Goal: Task Accomplishment & Management: Manage account settings

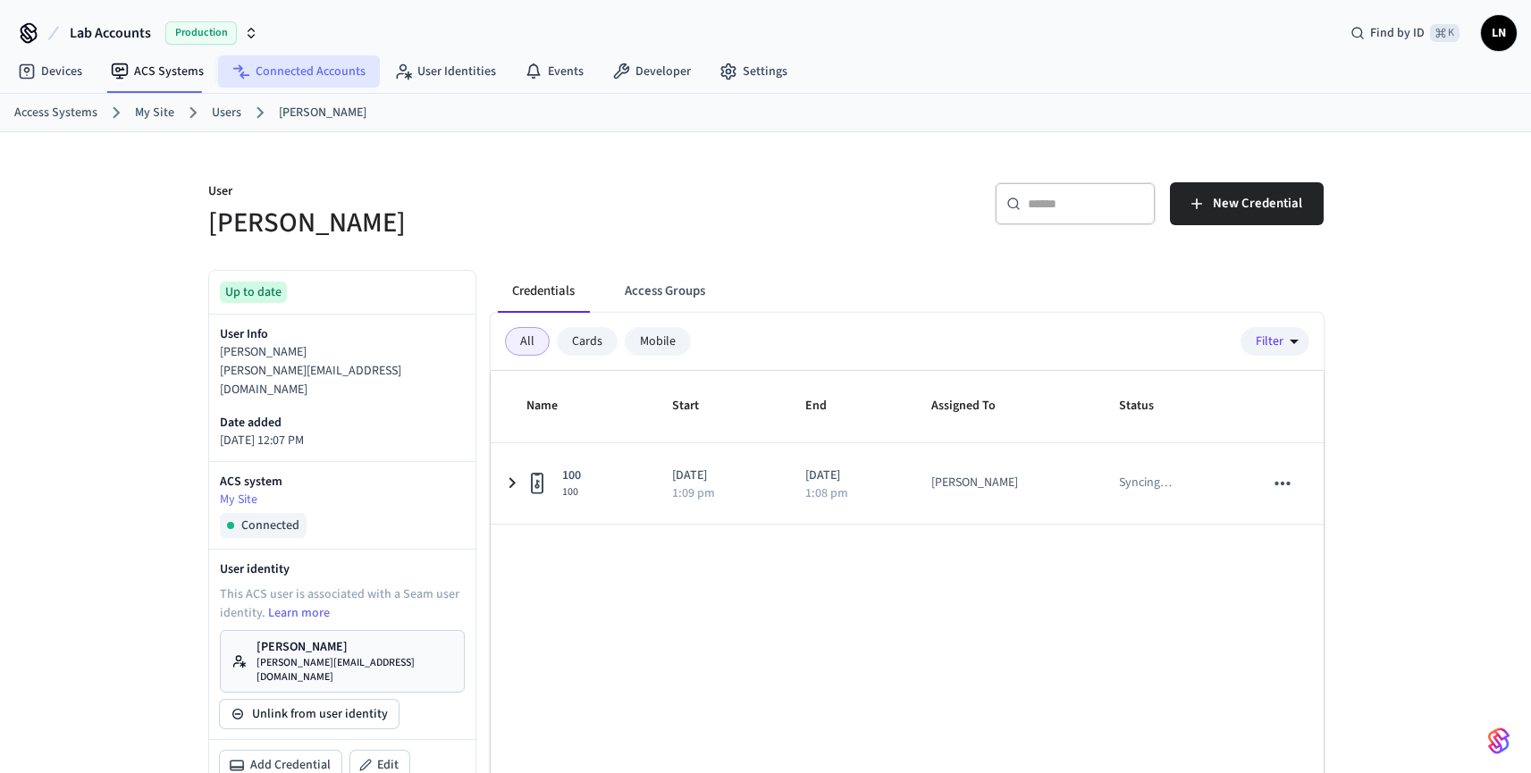
click at [295, 76] on link "Connected Accounts" at bounding box center [299, 71] width 162 height 32
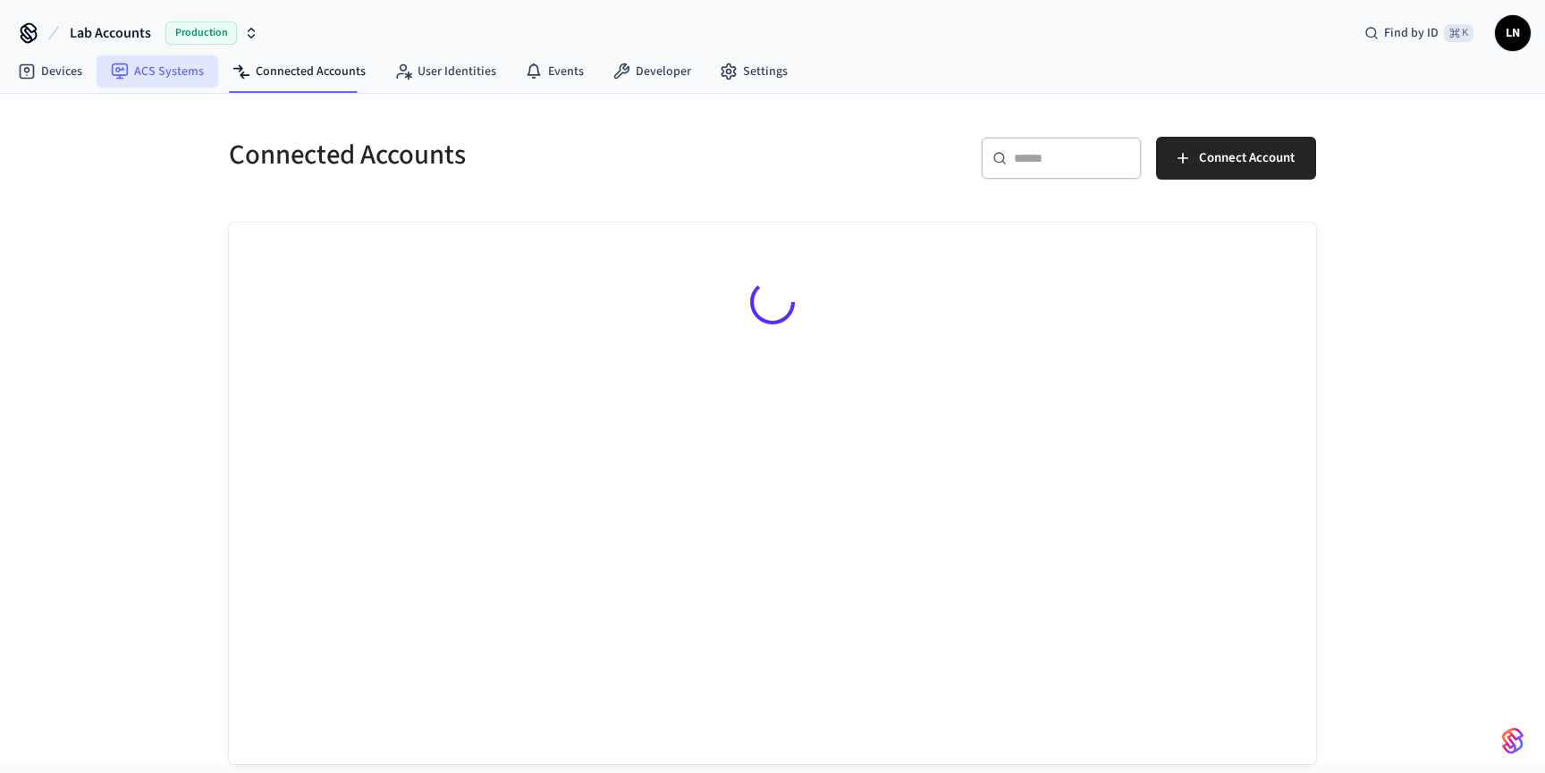
click at [203, 74] on link "ACS Systems" at bounding box center [158, 71] width 122 height 32
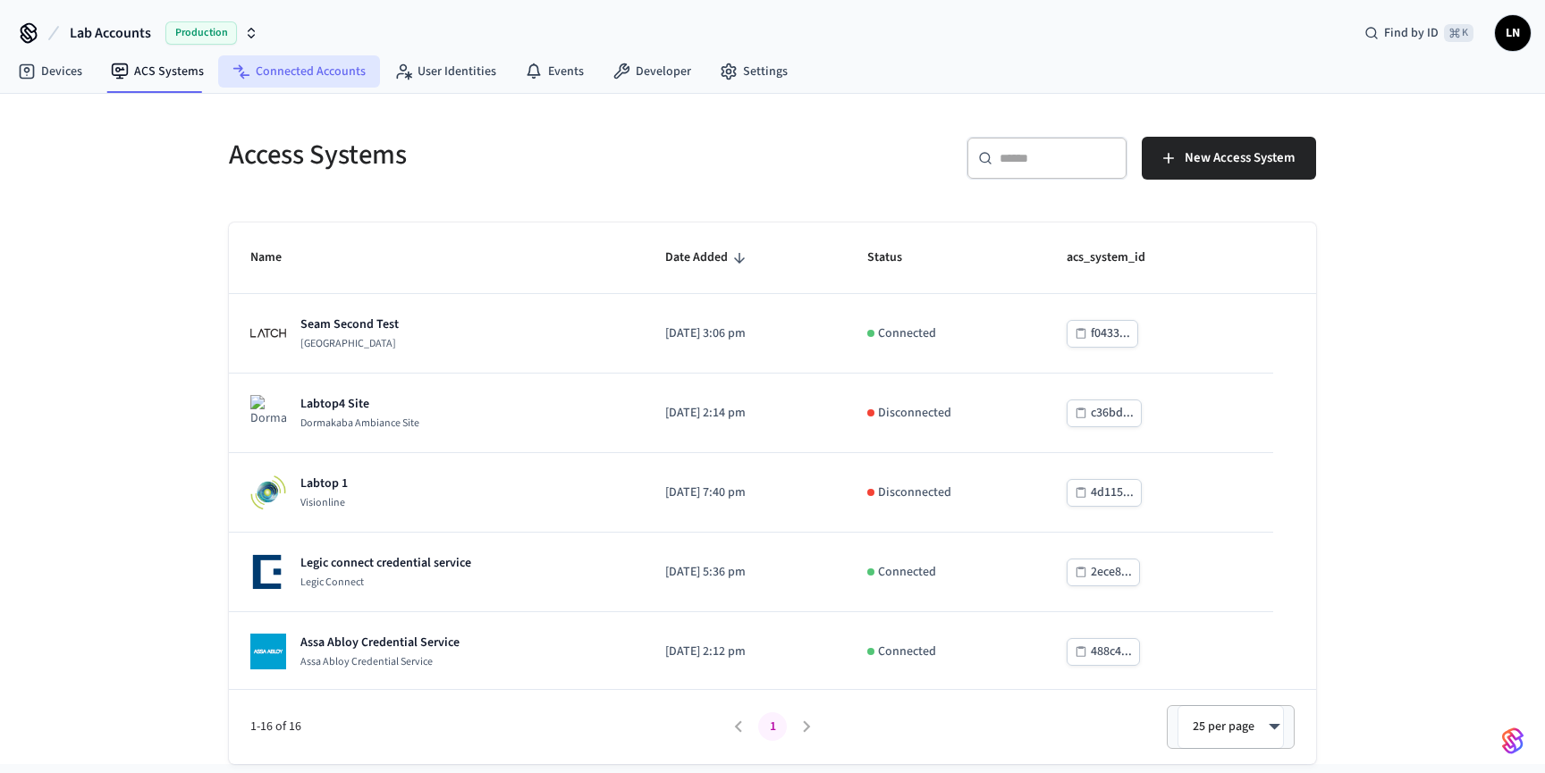
click at [335, 63] on link "Connected Accounts" at bounding box center [299, 71] width 162 height 32
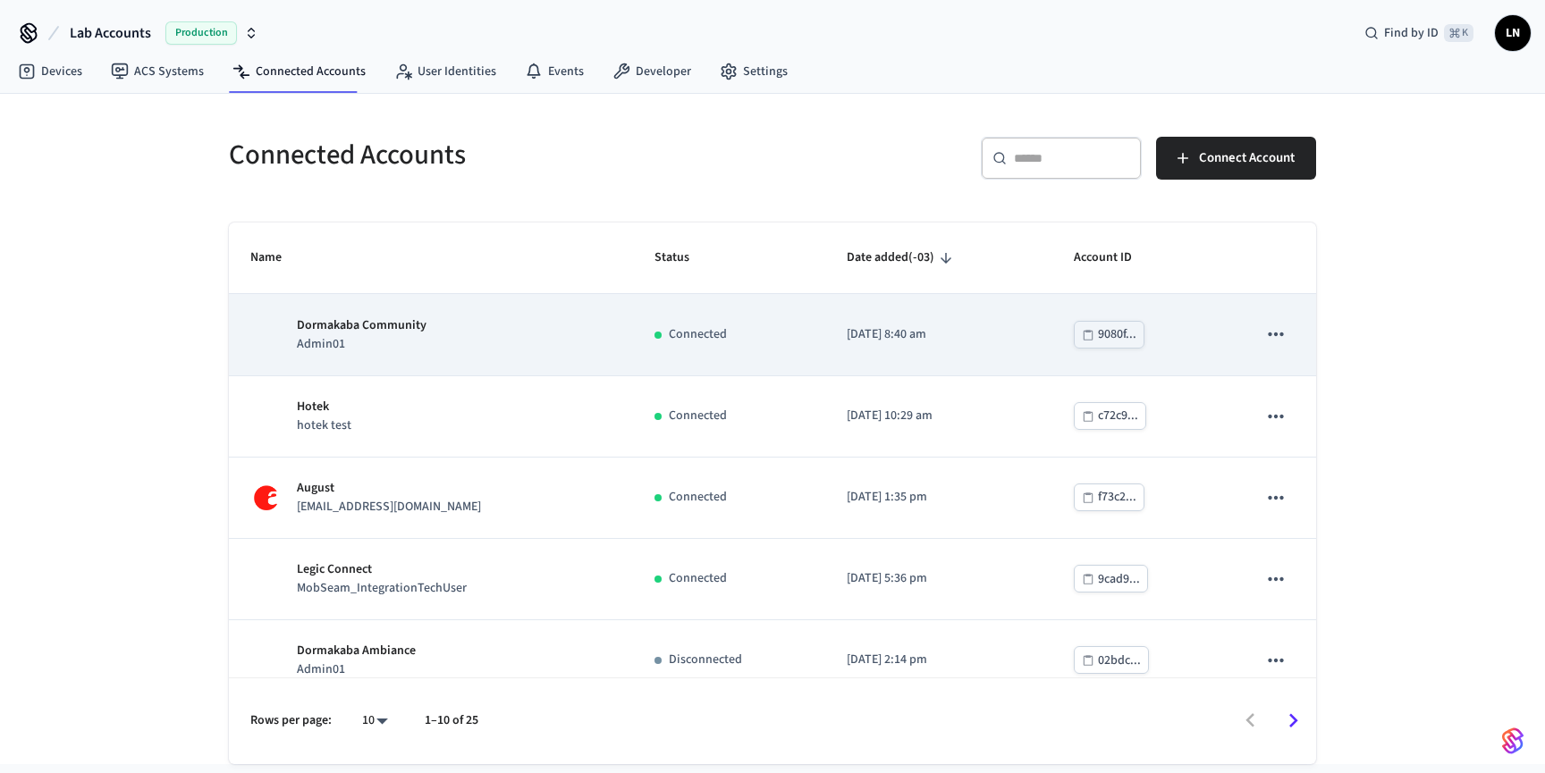
click at [1264, 333] on icon "sticky table" at bounding box center [1275, 334] width 23 height 23
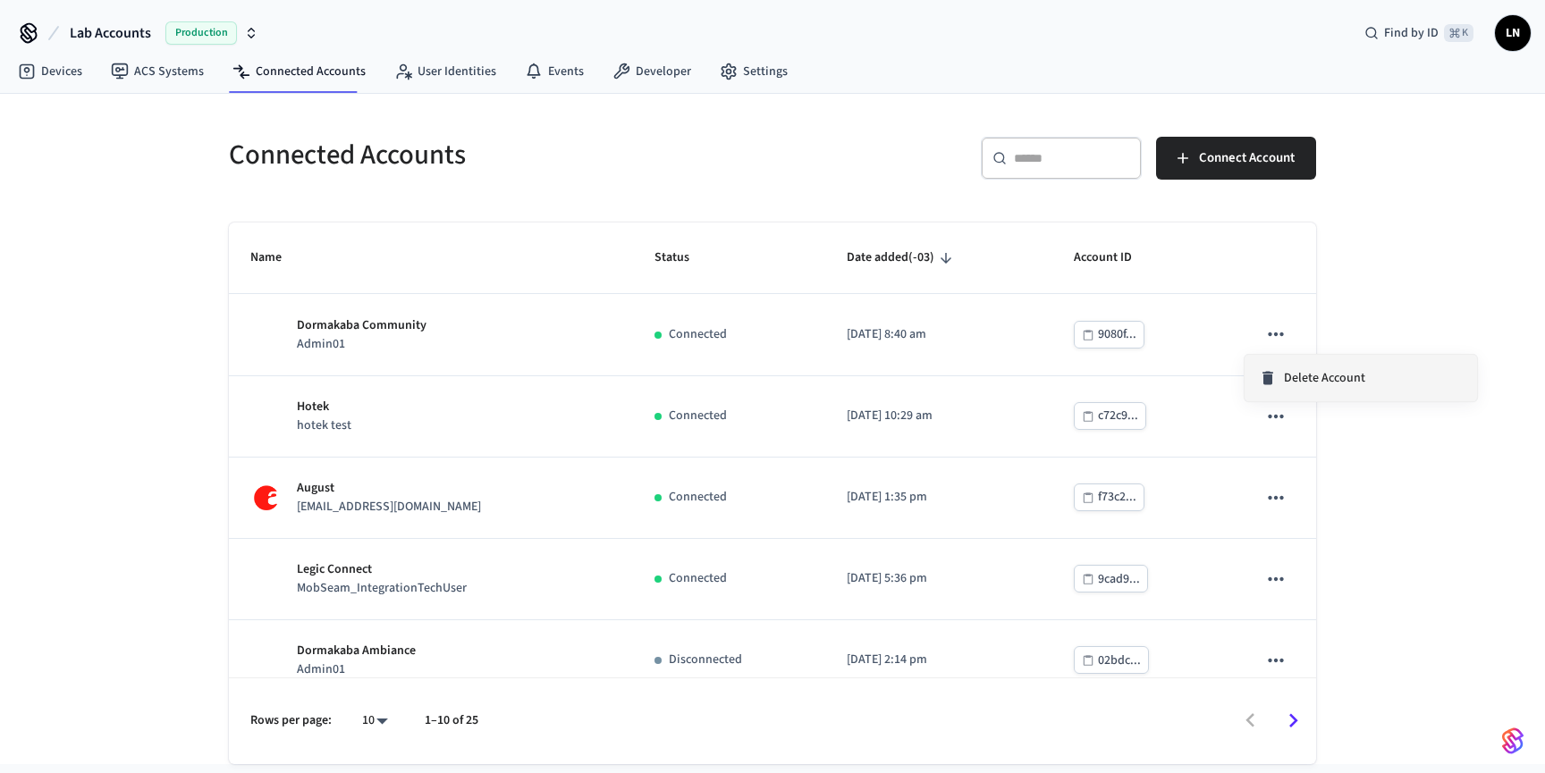
click at [1269, 382] on icon at bounding box center [1267, 378] width 11 height 13
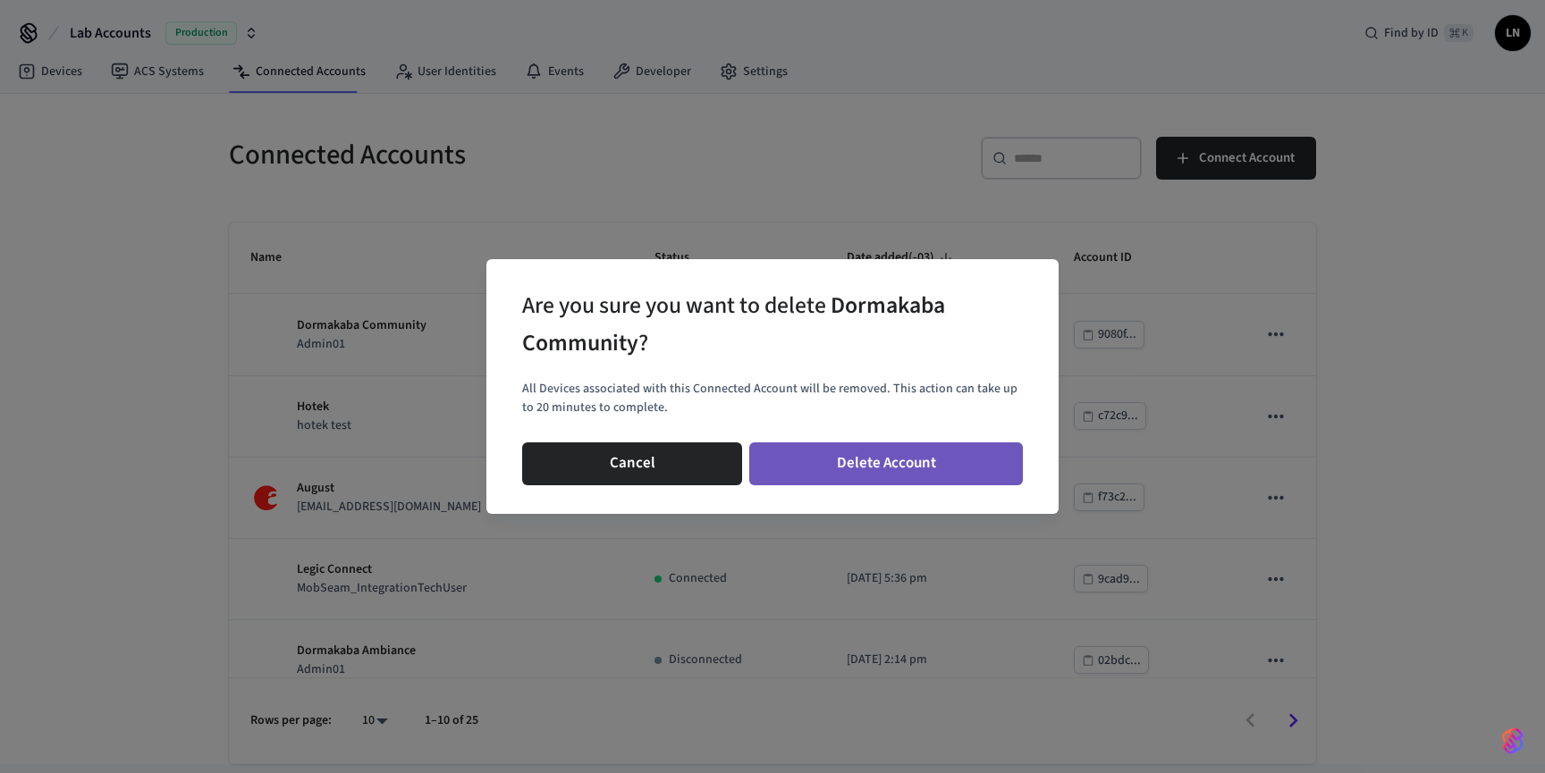
click at [897, 469] on button "Delete Account" at bounding box center [886, 464] width 274 height 43
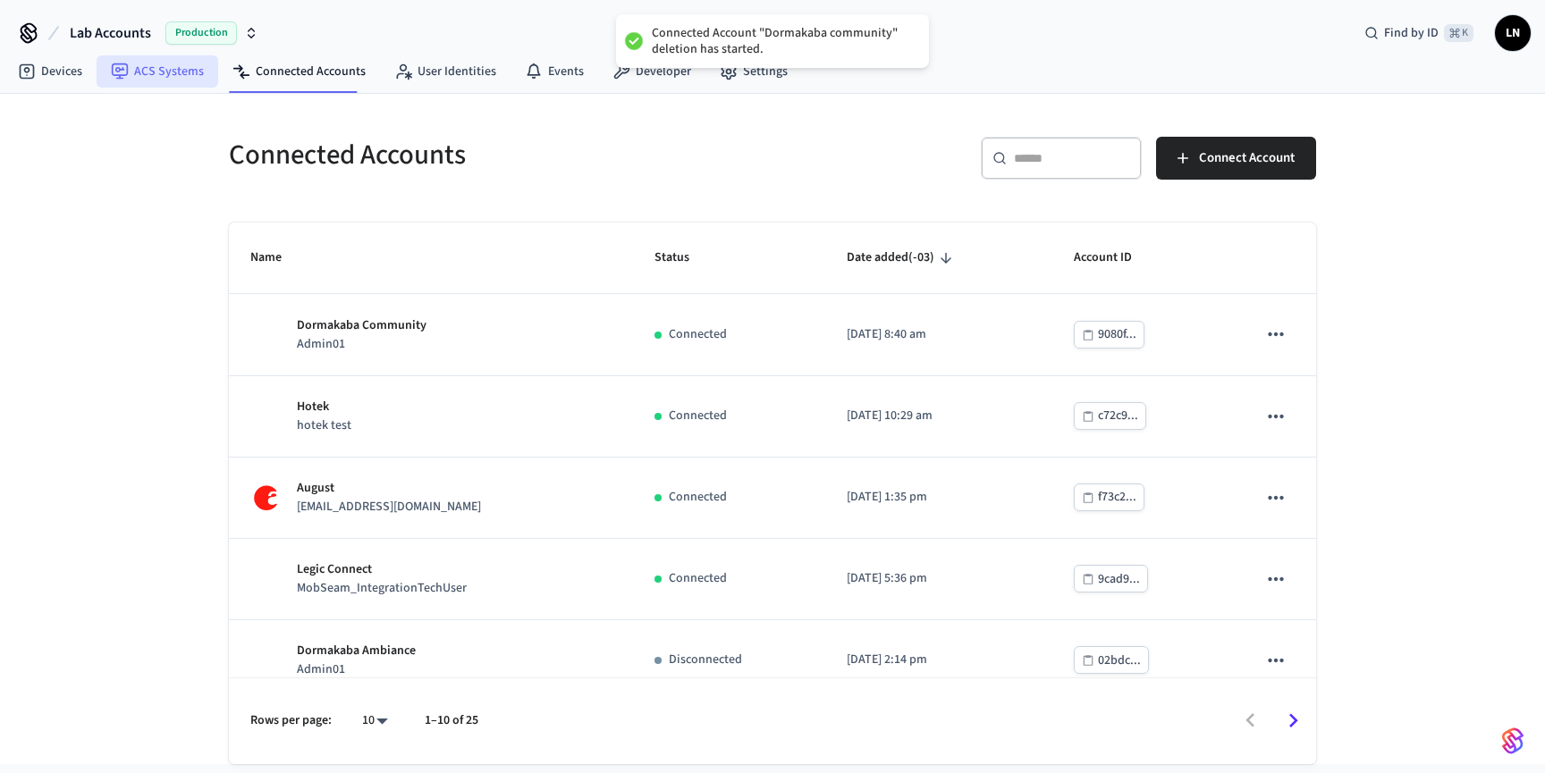
click at [155, 78] on link "ACS Systems" at bounding box center [158, 71] width 122 height 32
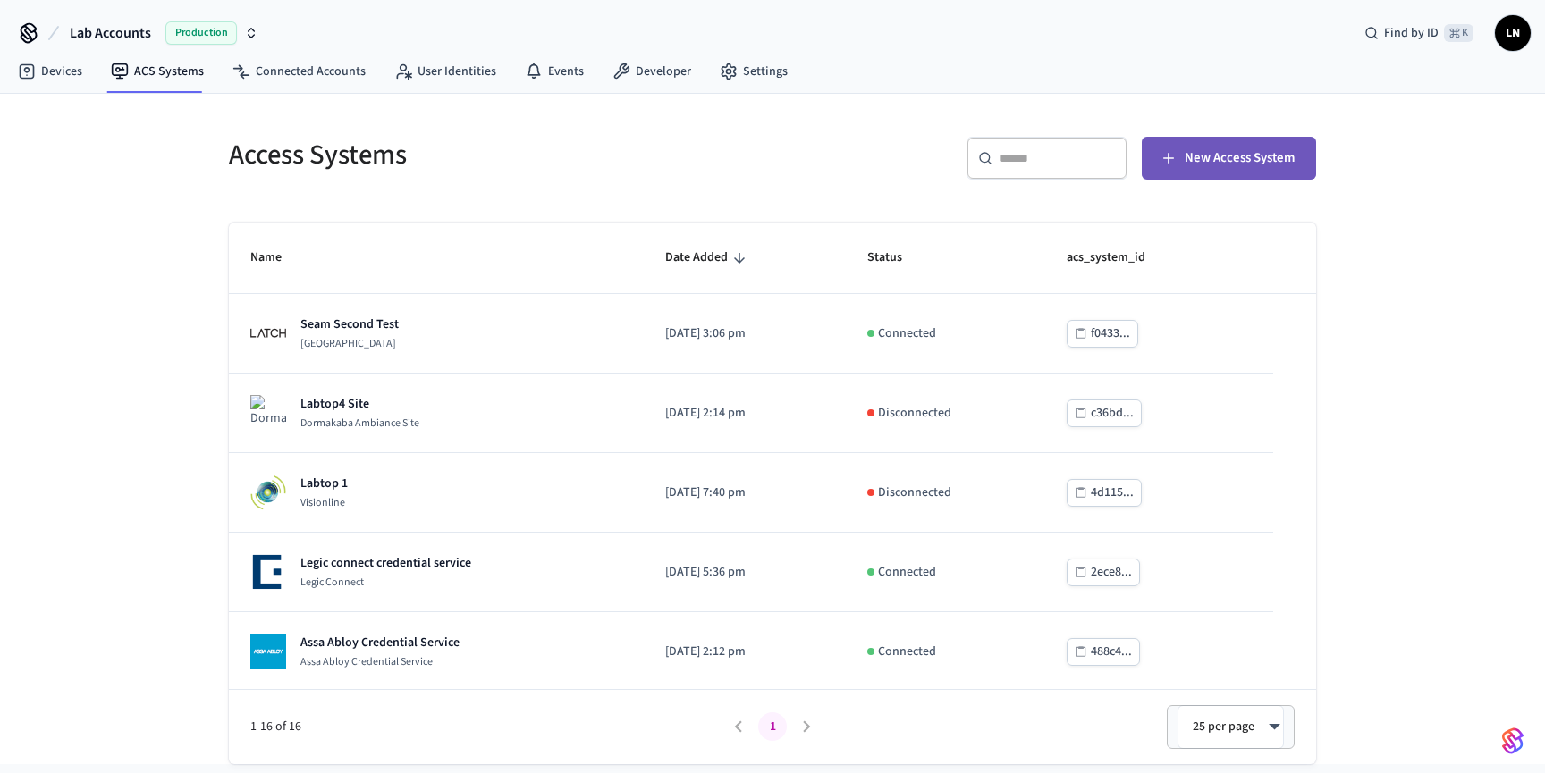
click at [1180, 154] on button "New Access System" at bounding box center [1229, 158] width 174 height 43
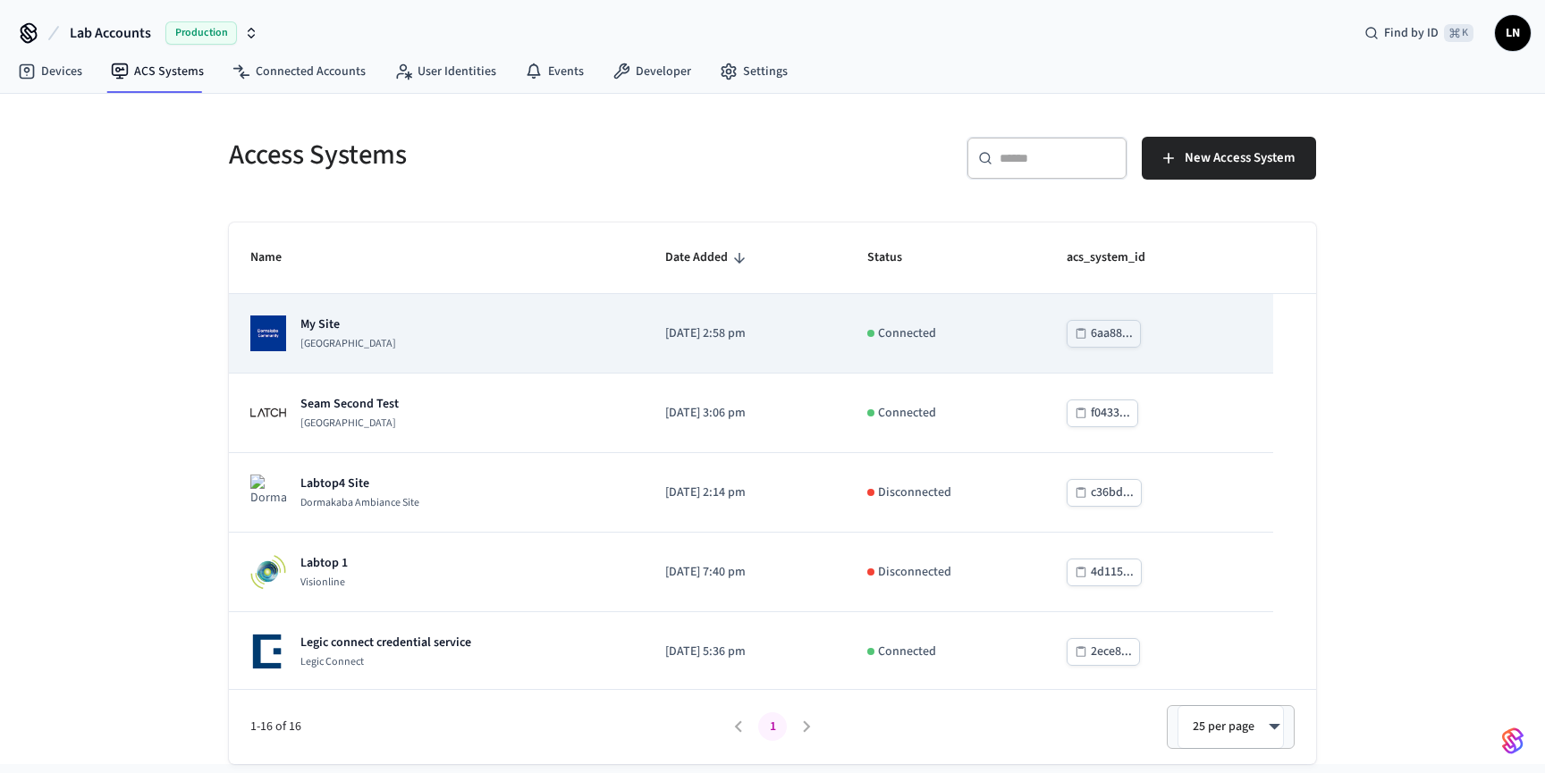
click at [482, 362] on td "My Site Dormakaba Community Site" at bounding box center [436, 334] width 415 height 80
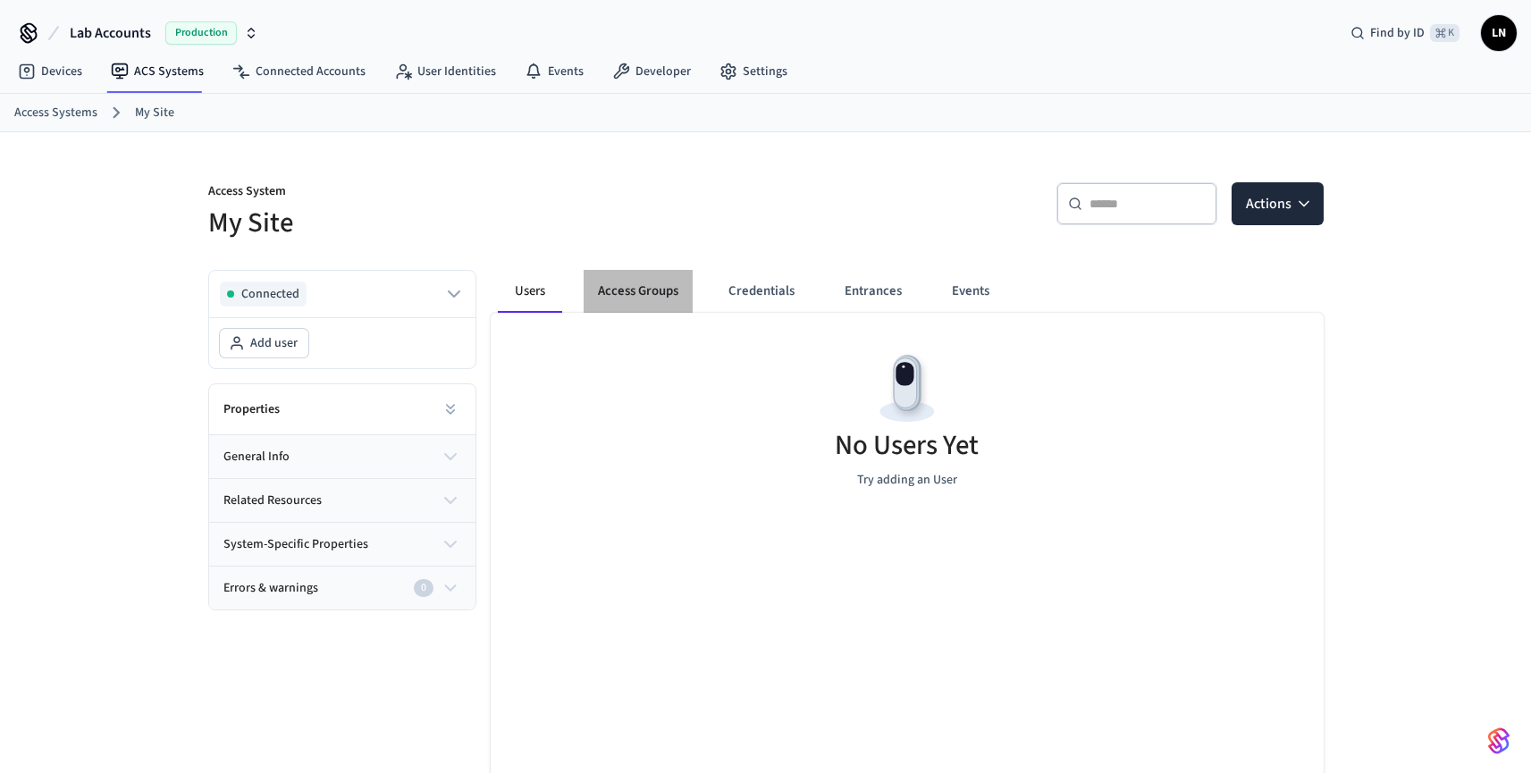
click at [595, 288] on button "Access Groups" at bounding box center [638, 291] width 109 height 43
click at [534, 291] on button "Users" at bounding box center [530, 291] width 64 height 43
click at [465, 63] on link "User Identities" at bounding box center [445, 71] width 131 height 32
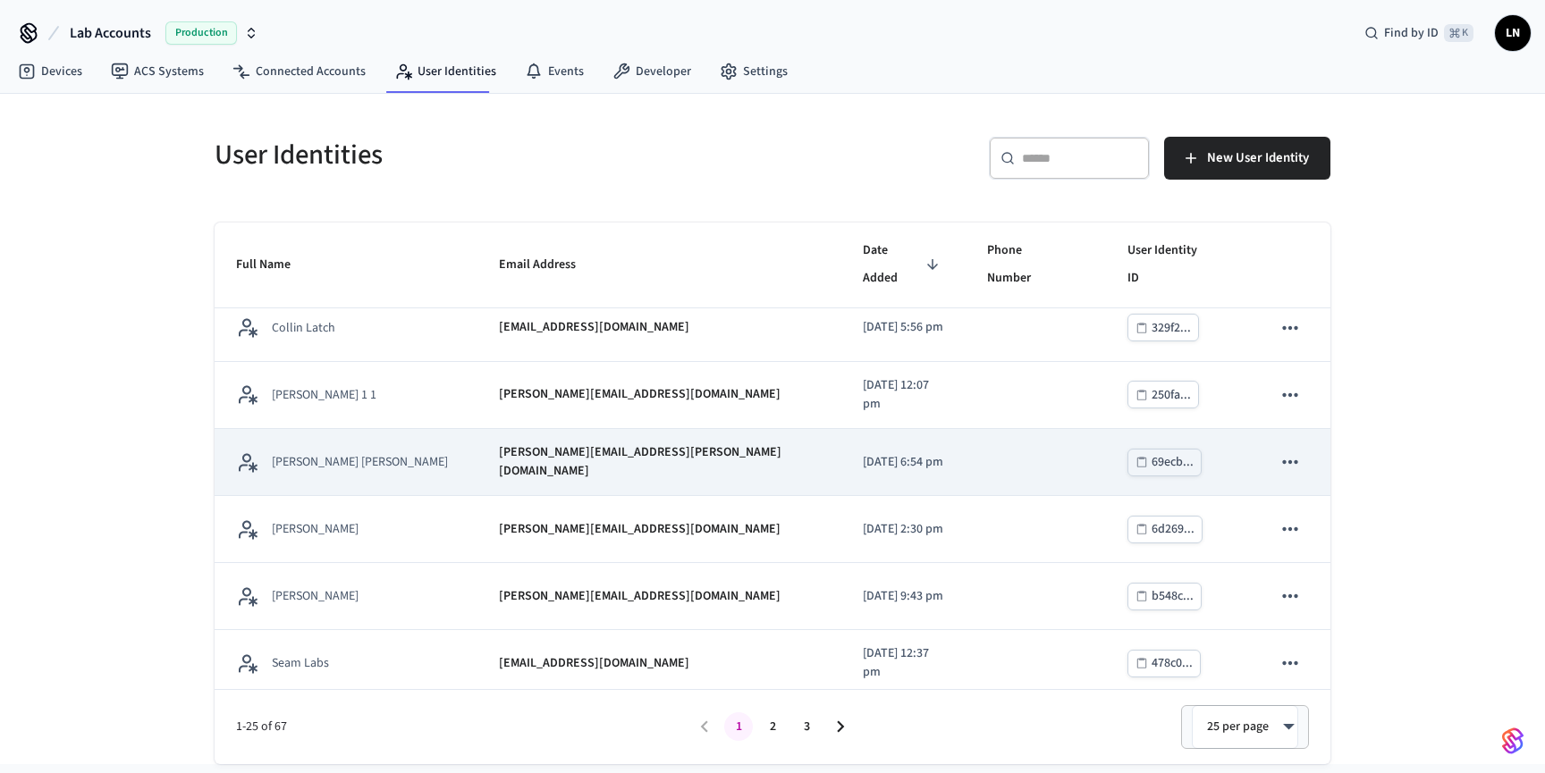
scroll to position [97, 0]
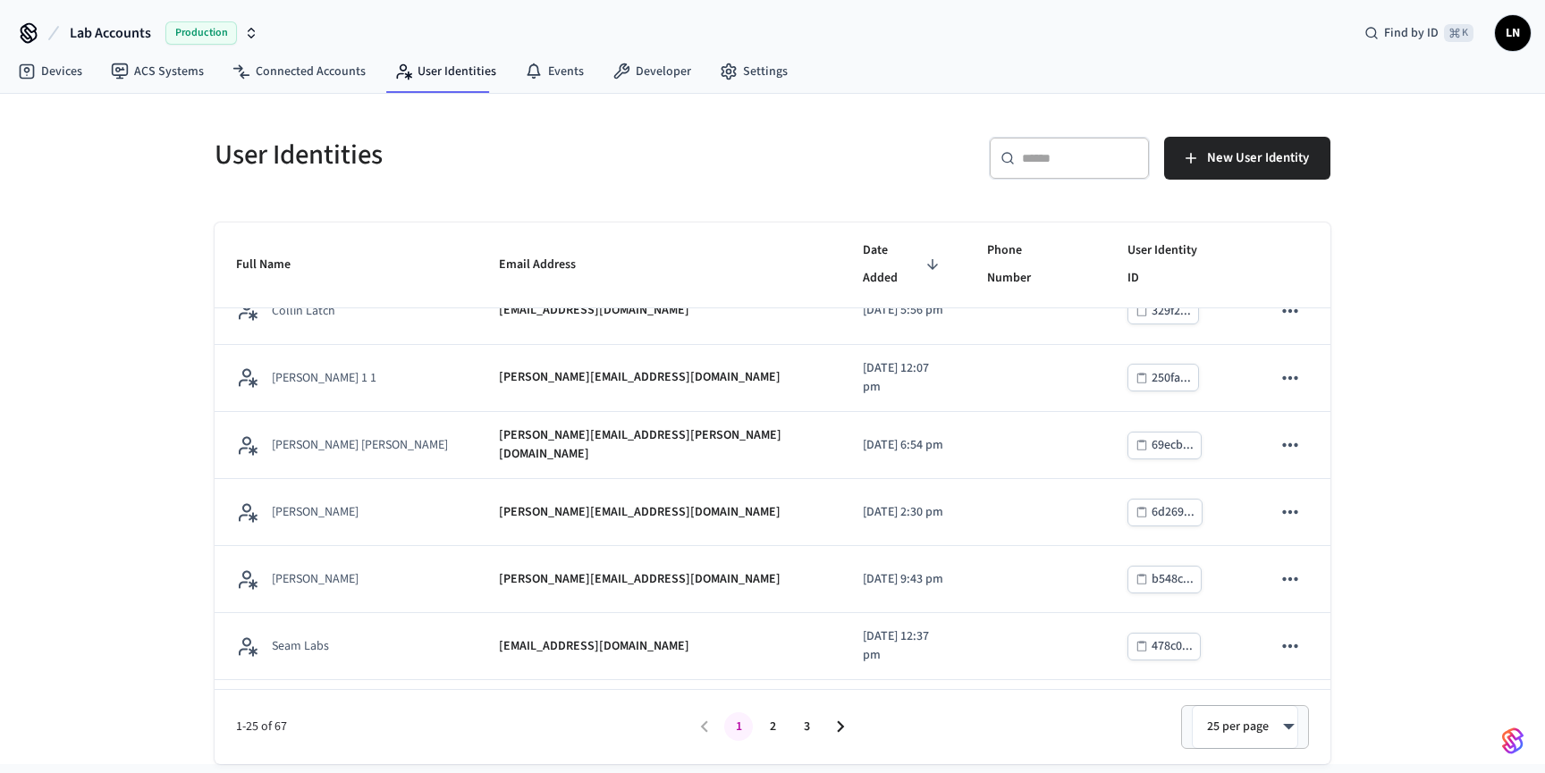
click at [1077, 170] on div "​ ​" at bounding box center [1069, 158] width 161 height 43
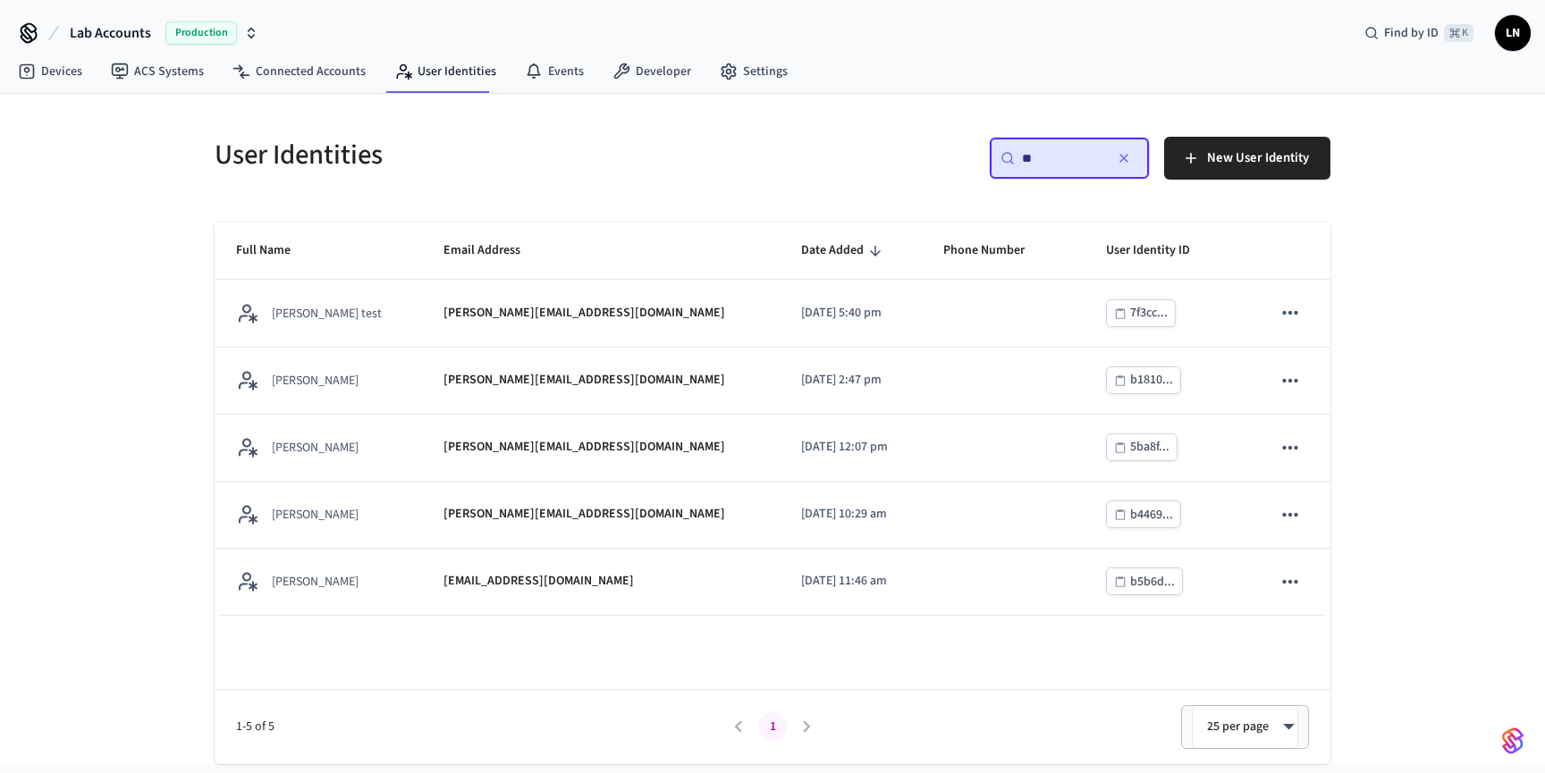
scroll to position [0, 0]
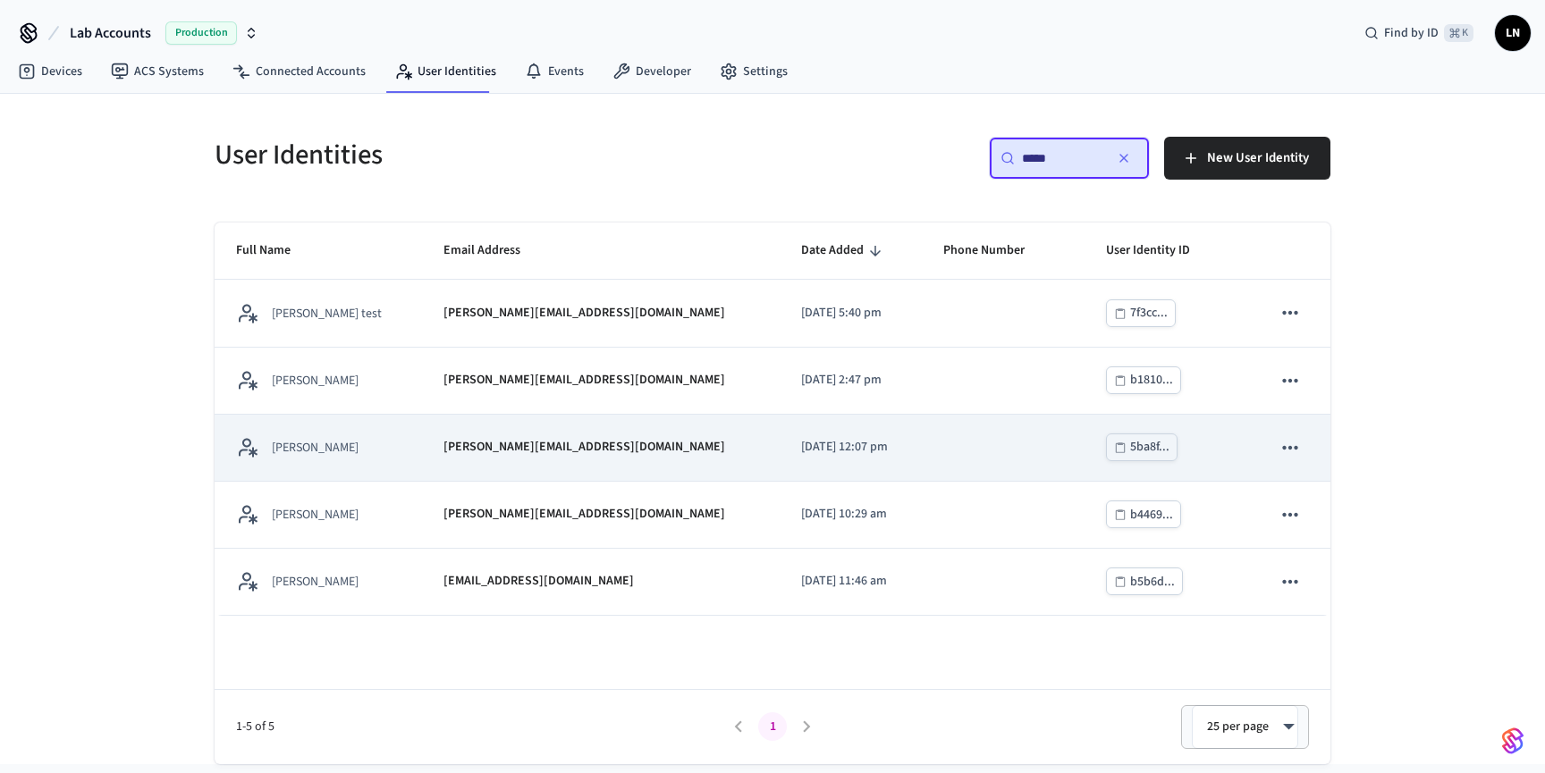
type input "*****"
click at [623, 433] on td "[PERSON_NAME][EMAIL_ADDRESS][DOMAIN_NAME]" at bounding box center [601, 448] width 358 height 67
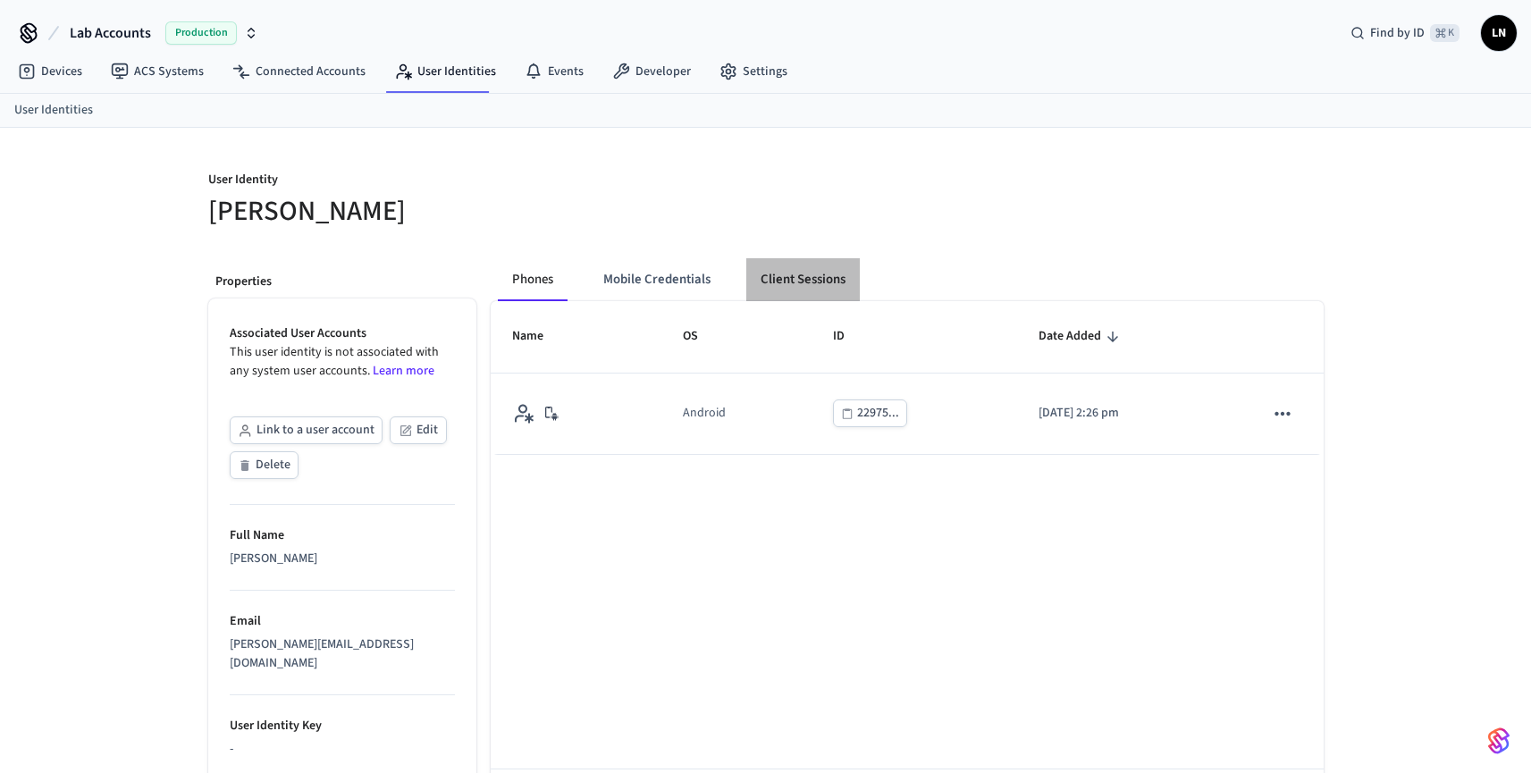
click at [818, 267] on button "Client Sessions" at bounding box center [804, 279] width 114 height 43
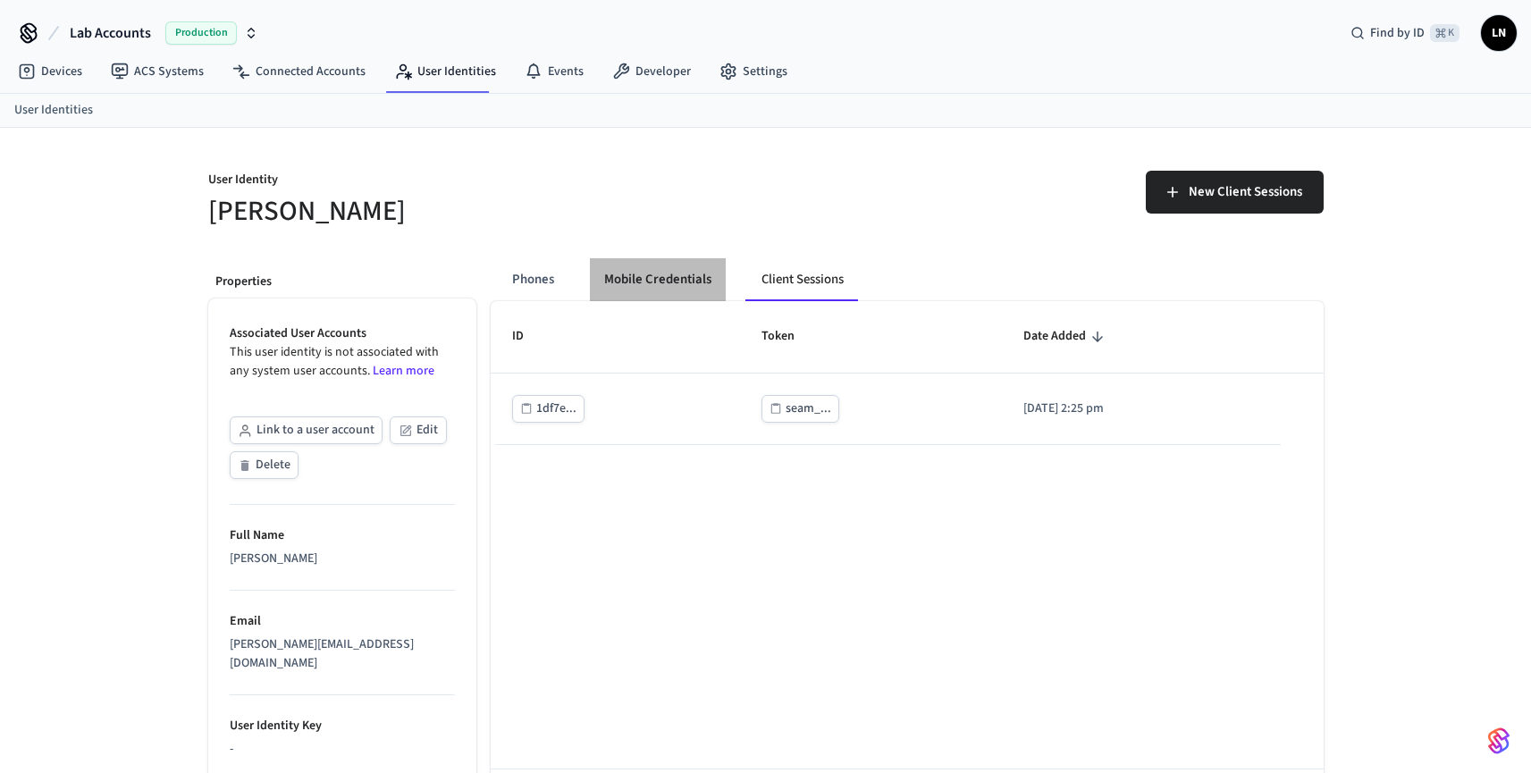
click at [703, 278] on button "Mobile Credentials" at bounding box center [658, 279] width 136 height 43
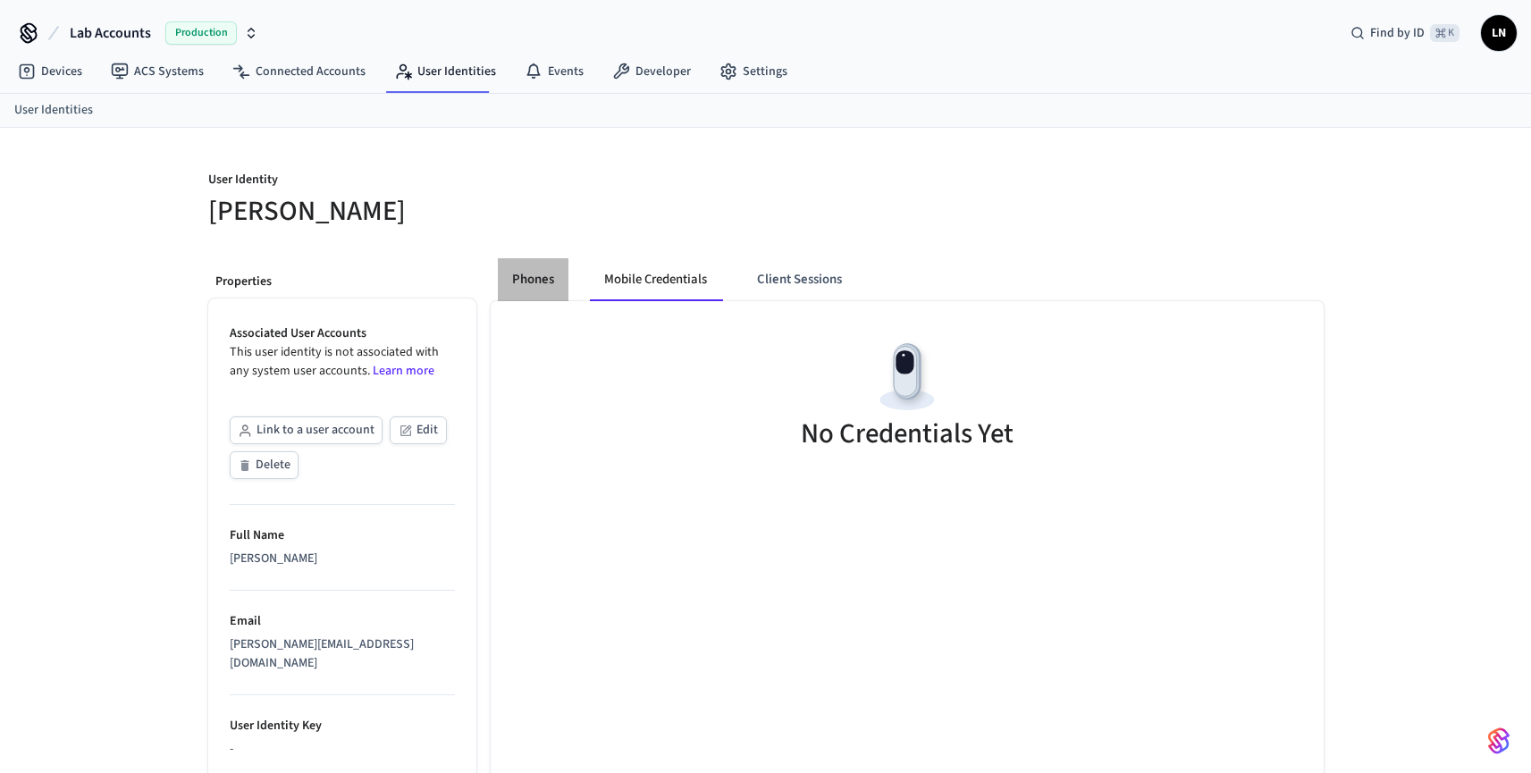
click at [527, 264] on button "Phones" at bounding box center [533, 279] width 71 height 43
click at [521, 288] on button "Phones" at bounding box center [533, 279] width 71 height 43
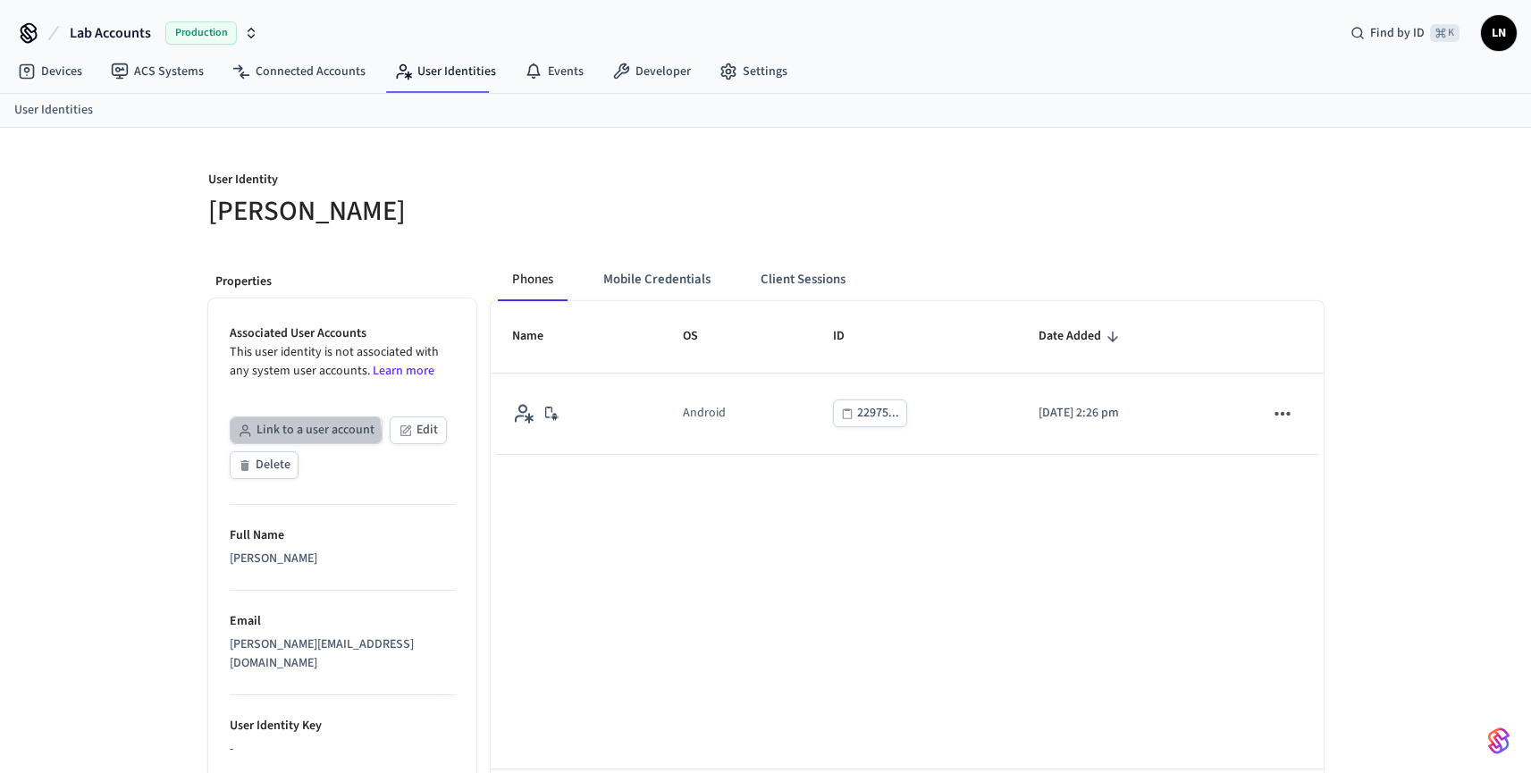
click at [284, 435] on button "Link to a user account" at bounding box center [306, 431] width 153 height 28
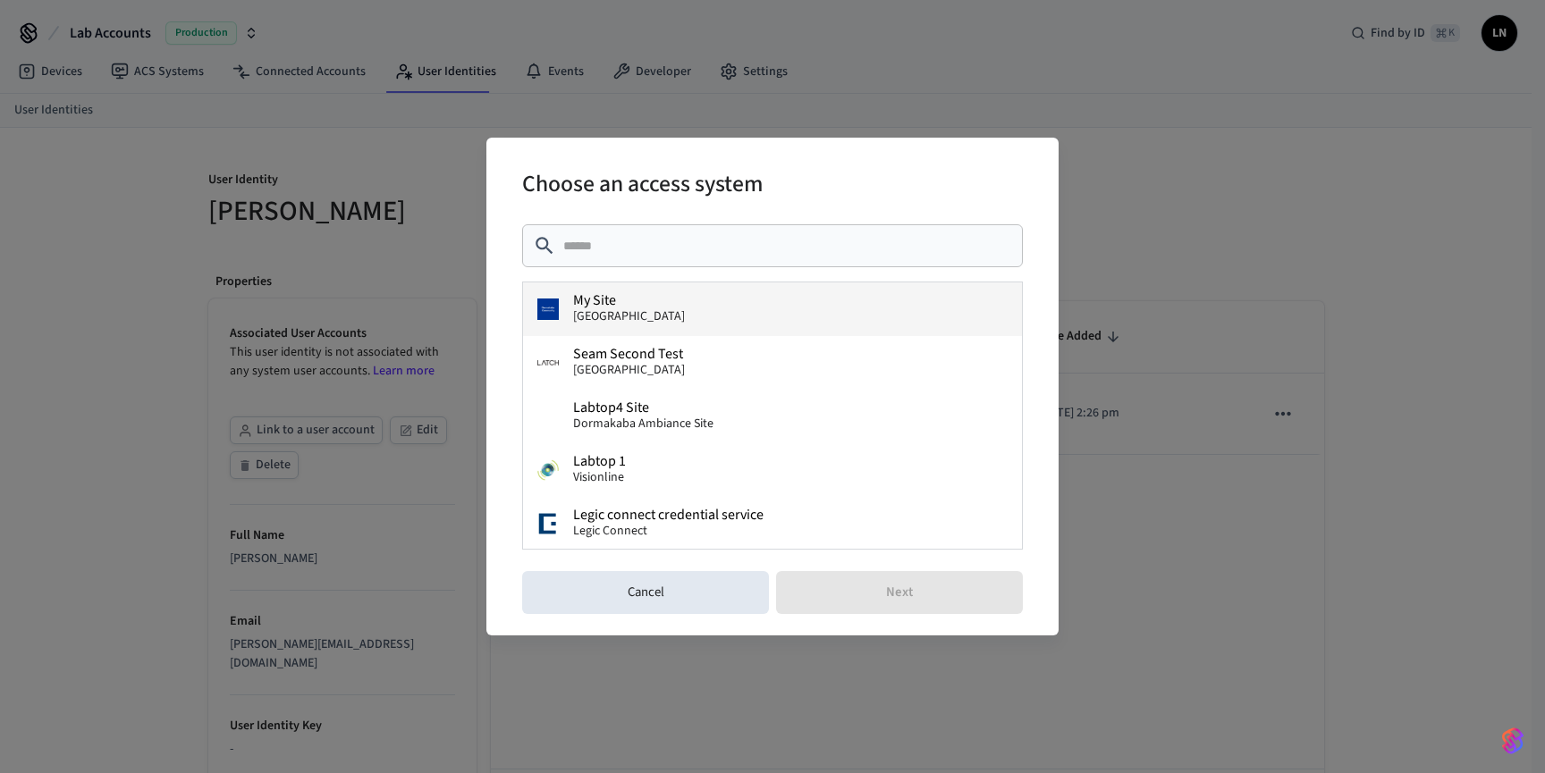
click at [726, 320] on button "My Site Dormakaba Community Site" at bounding box center [772, 310] width 499 height 54
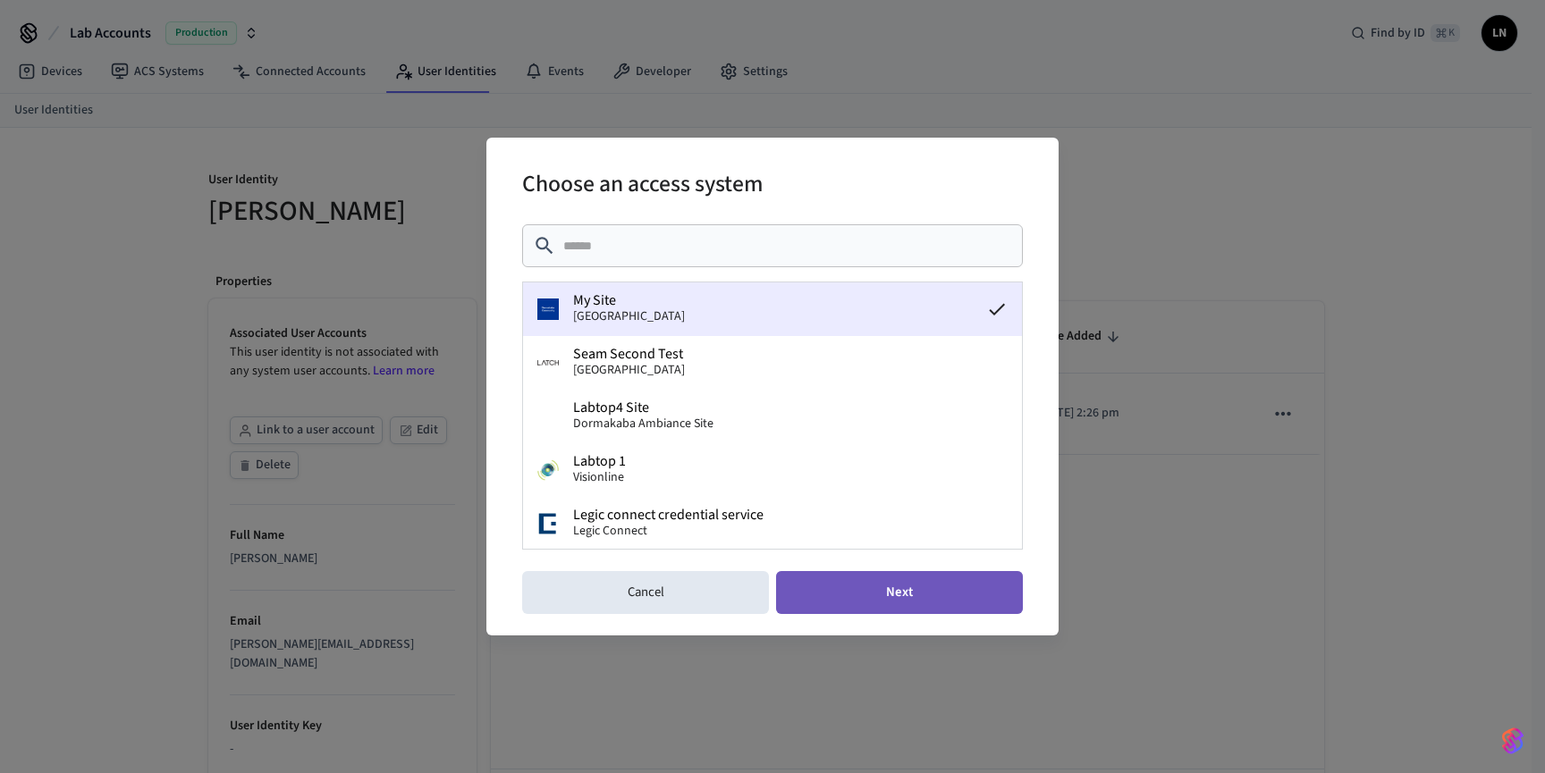
click at [919, 611] on button "Next" at bounding box center [899, 592] width 247 height 43
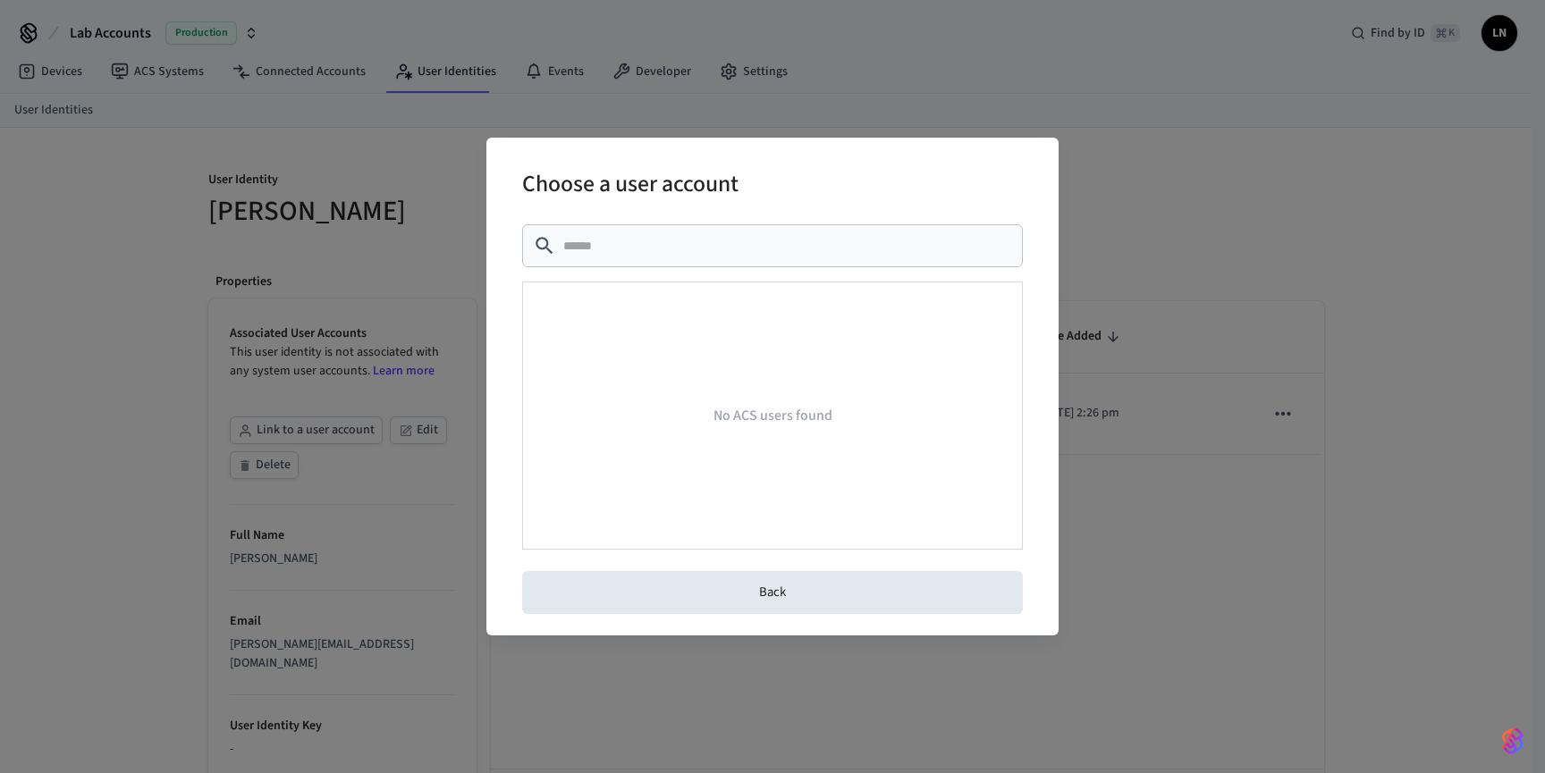
click at [531, 181] on h2 "Choose a user account" at bounding box center [630, 178] width 216 height 38
click at [474, 181] on div "Choose a user account ​ ​ No ACS users found Back" at bounding box center [772, 386] width 1545 height 773
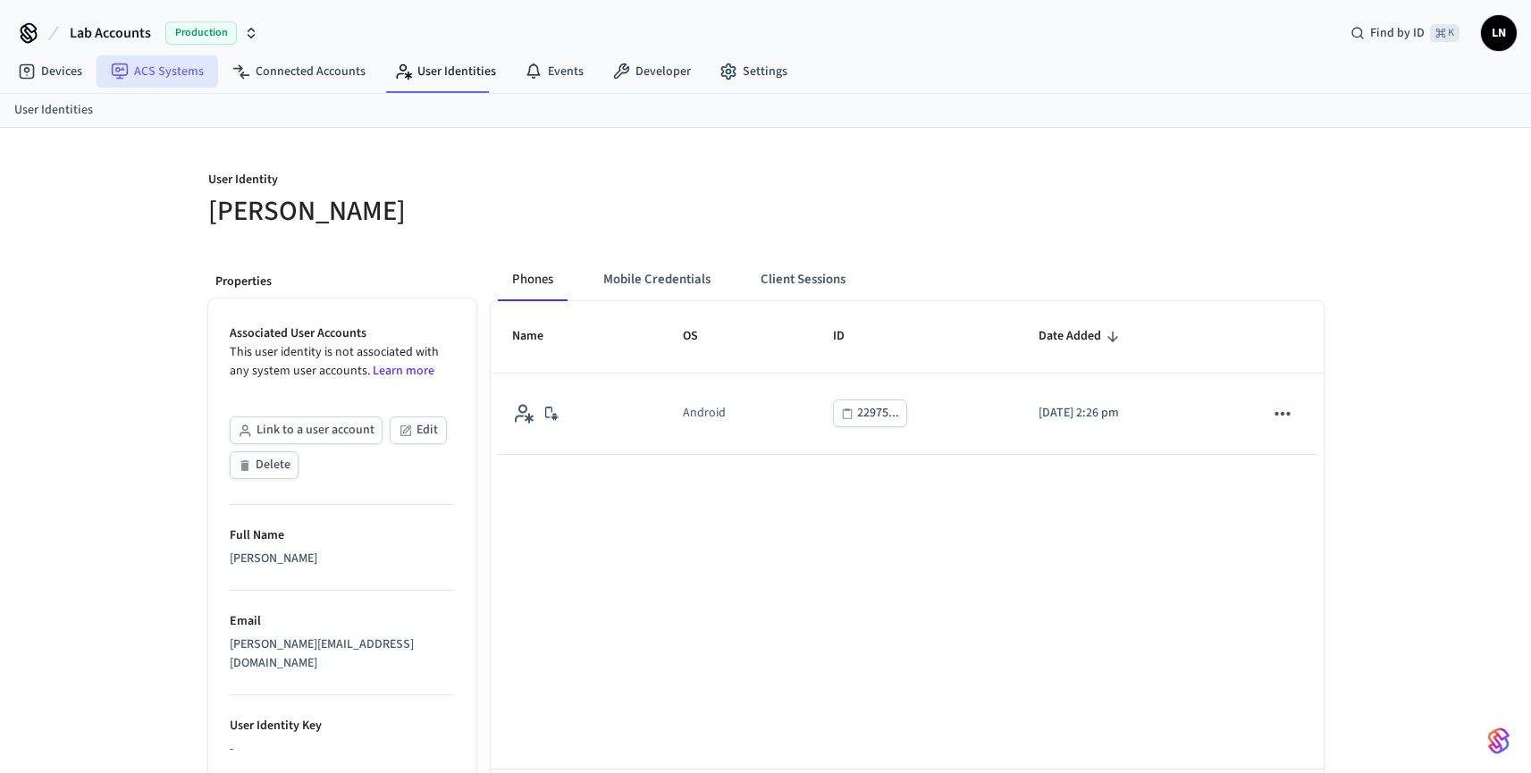
click at [166, 80] on link "ACS Systems" at bounding box center [158, 71] width 122 height 32
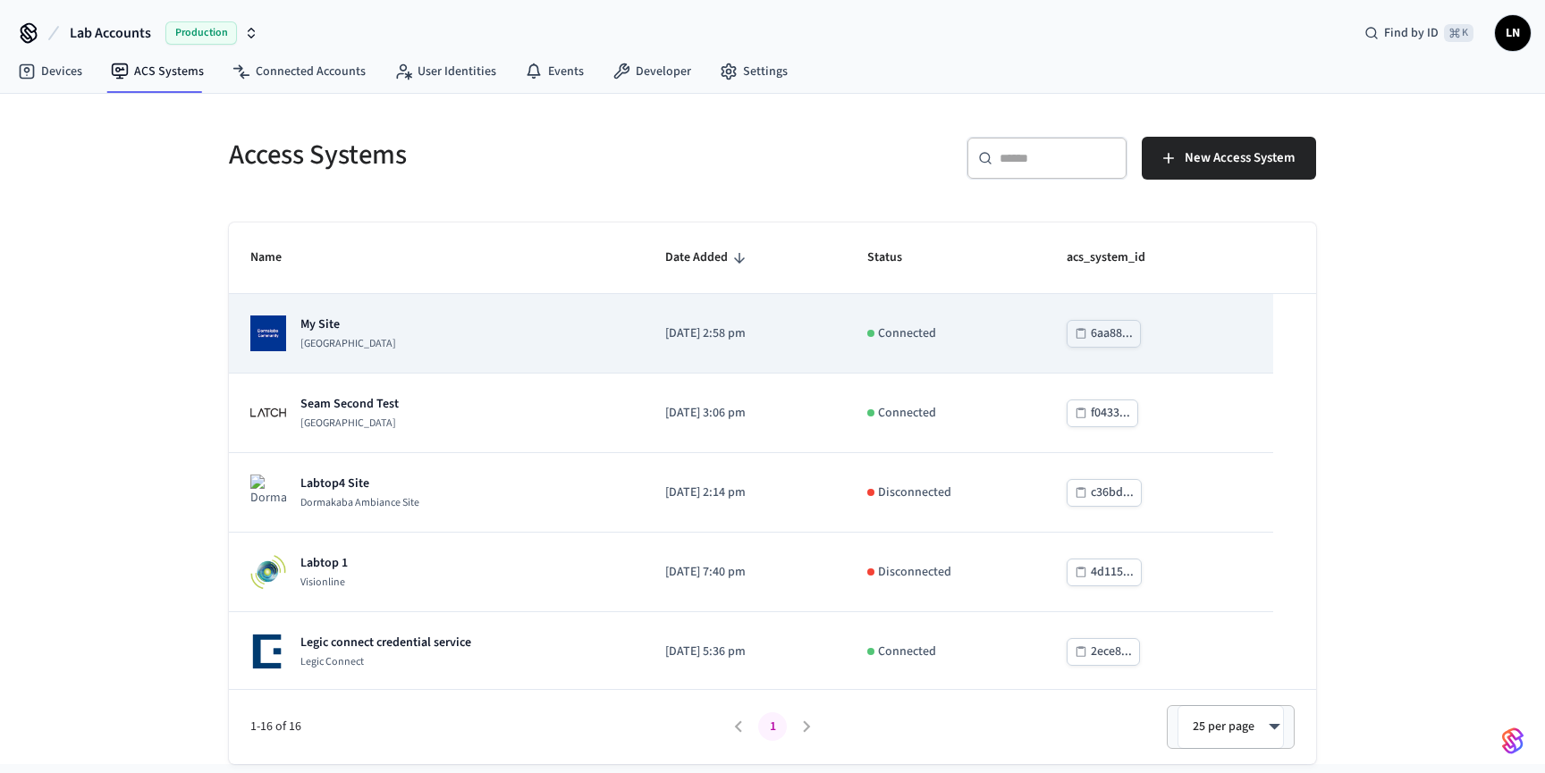
click at [539, 341] on div "My Site Dormakaba Community Site" at bounding box center [436, 334] width 372 height 36
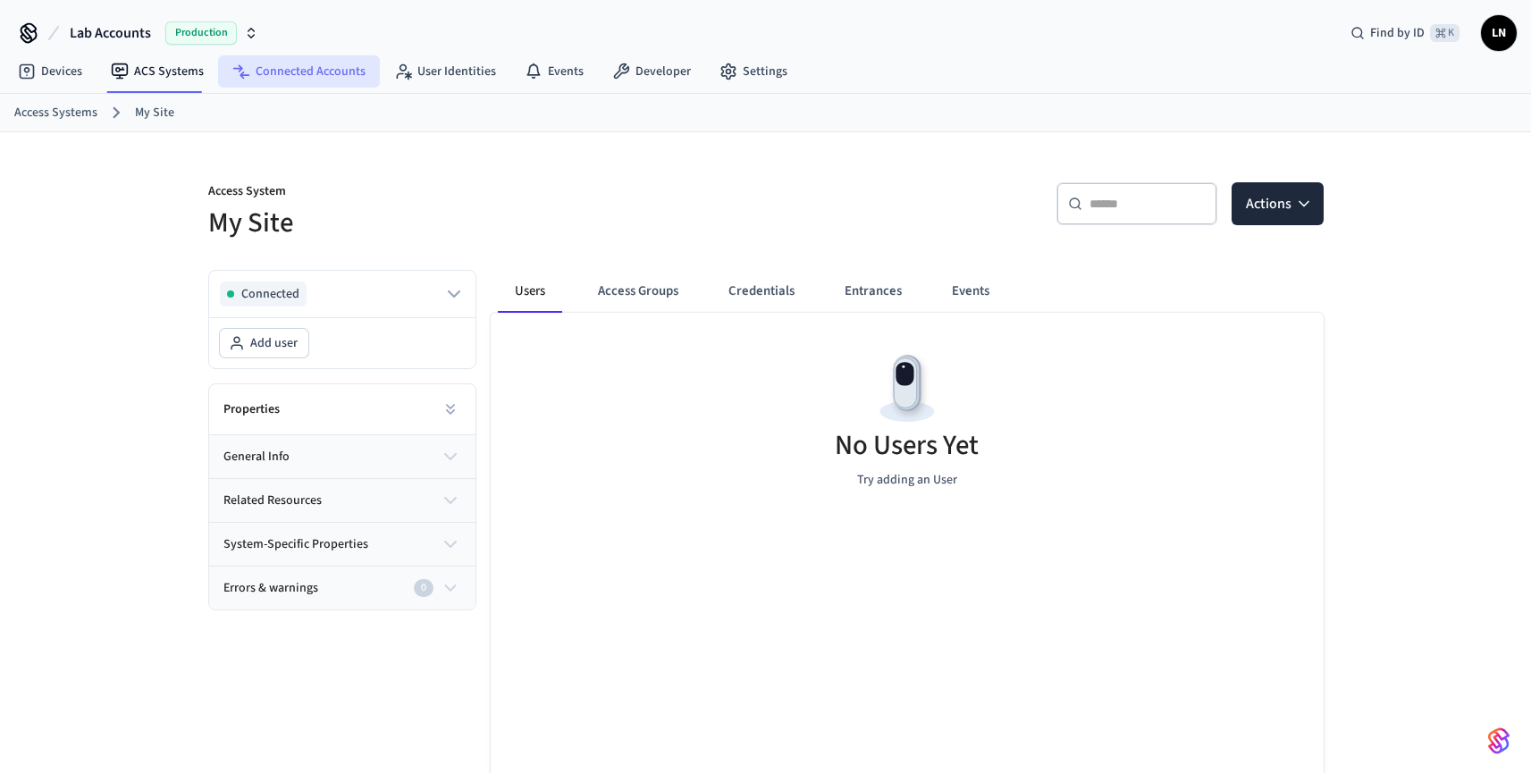
click at [308, 80] on link "Connected Accounts" at bounding box center [299, 71] width 162 height 32
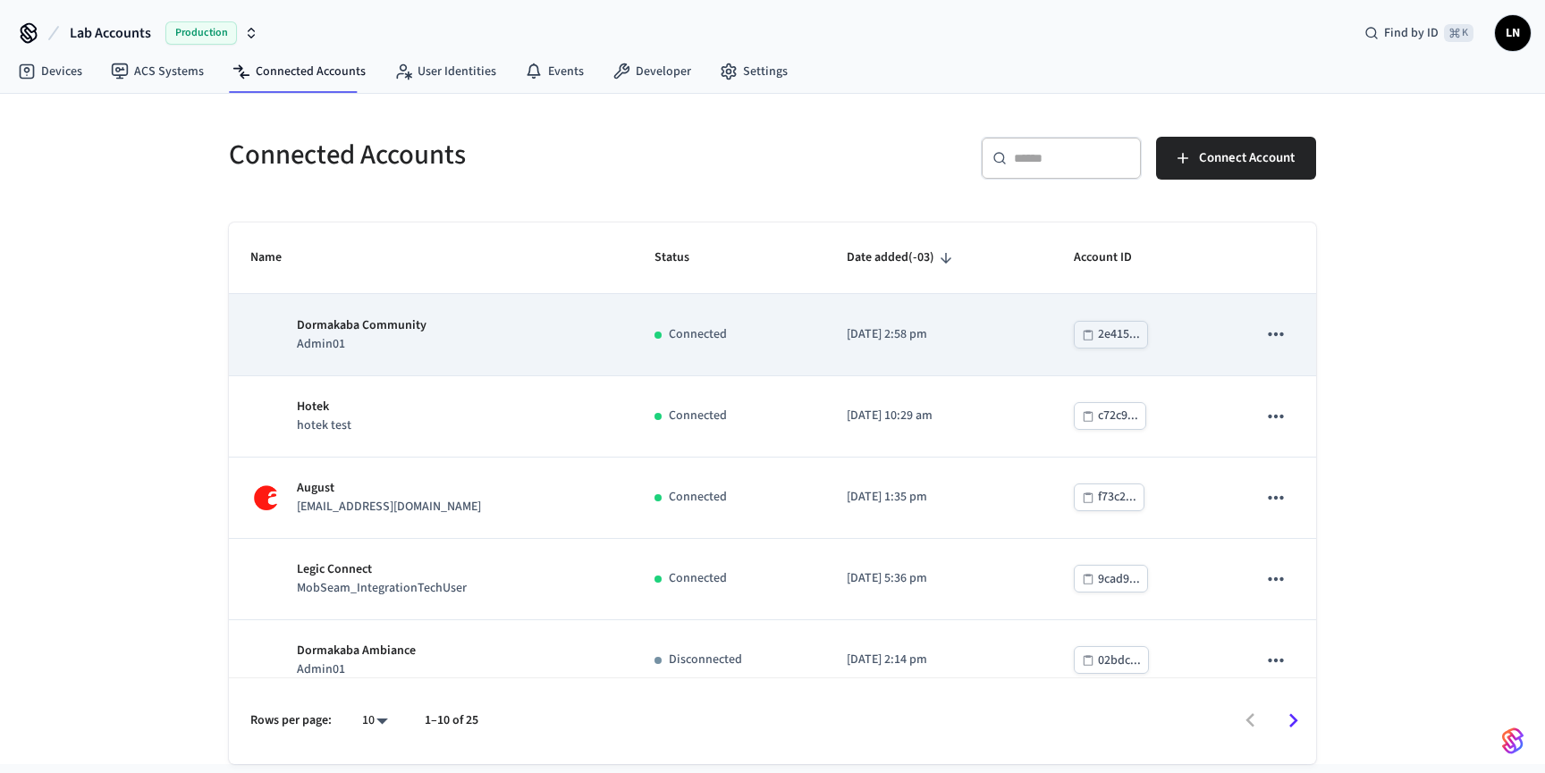
click at [1140, 342] on div "2e415..." at bounding box center [1119, 335] width 42 height 22
click at [592, 349] on div "Dormakaba Community Admin01" at bounding box center [430, 335] width 361 height 38
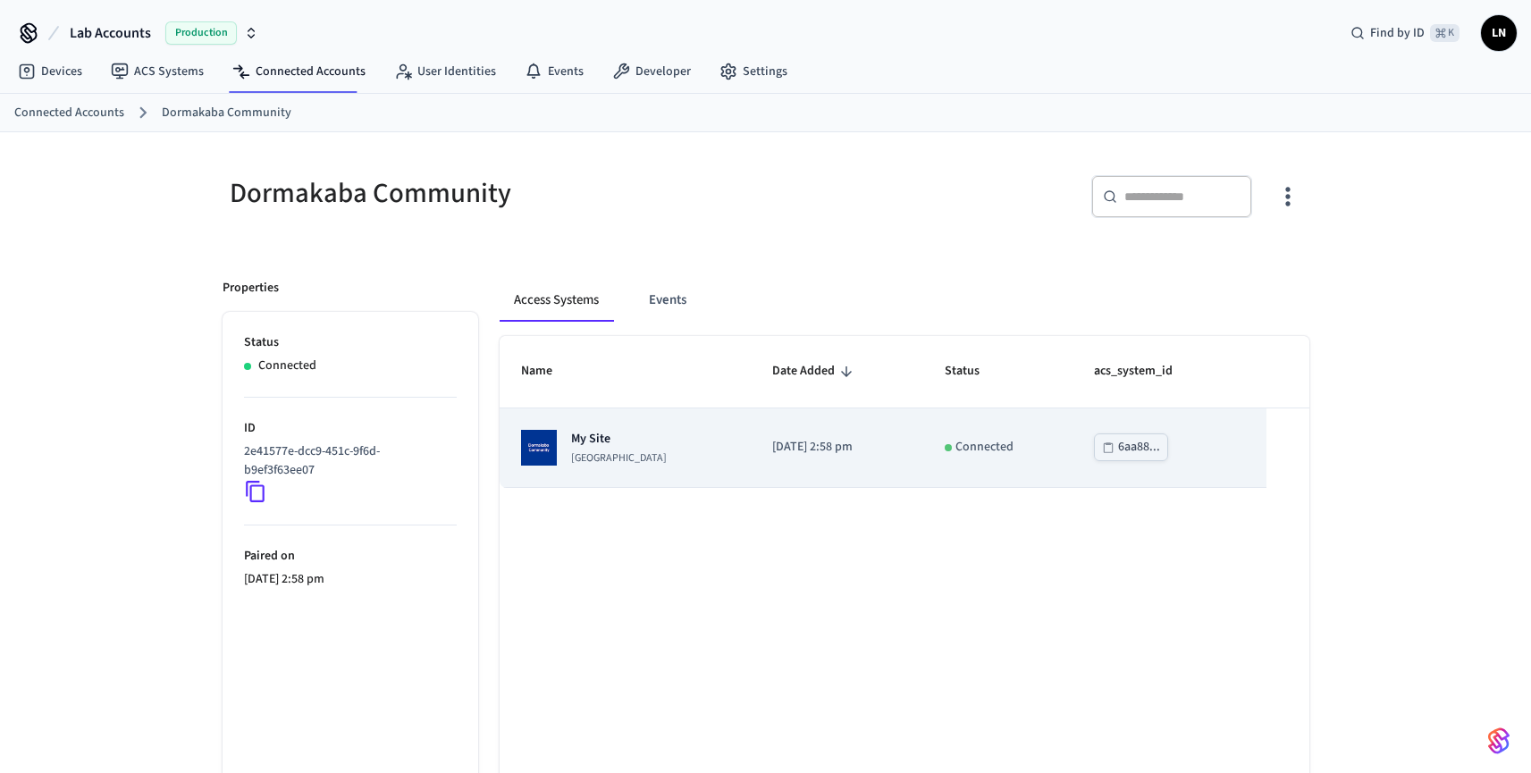
click at [603, 458] on p "Dormakaba Community Site" at bounding box center [619, 458] width 96 height 14
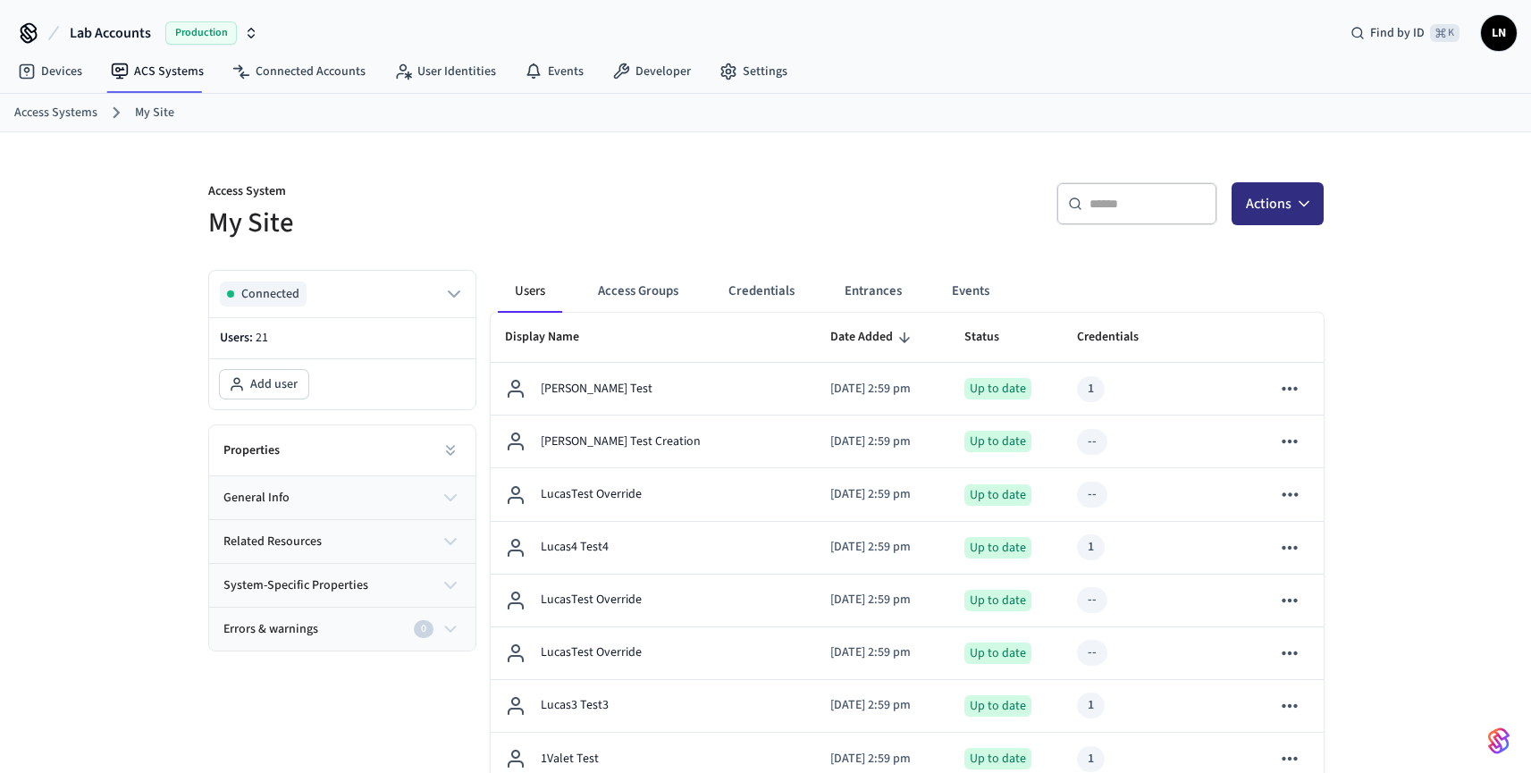
click at [1277, 197] on button "Actions" at bounding box center [1278, 203] width 92 height 43
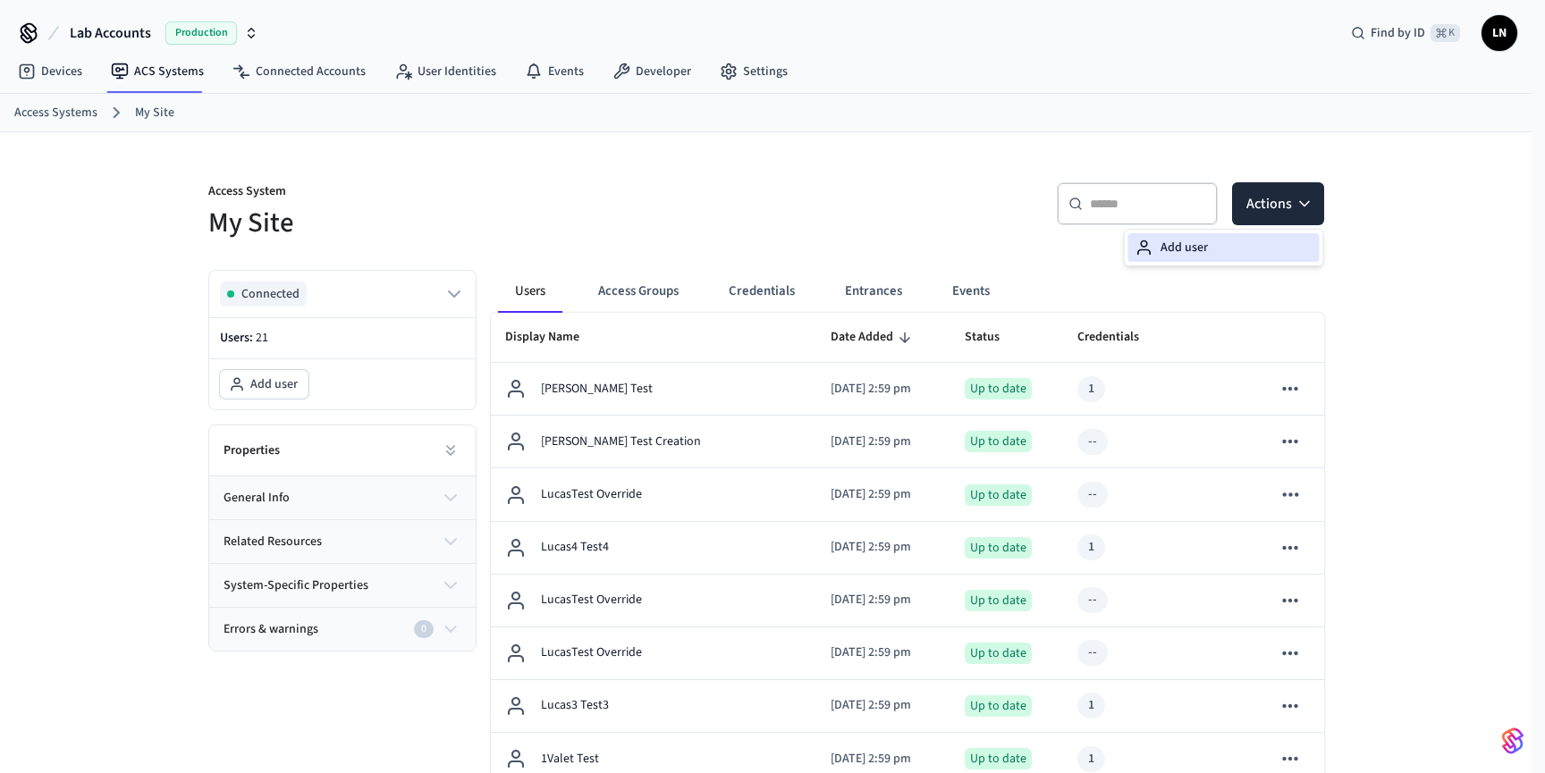
click at [1198, 256] on div "Add user" at bounding box center [1223, 247] width 191 height 29
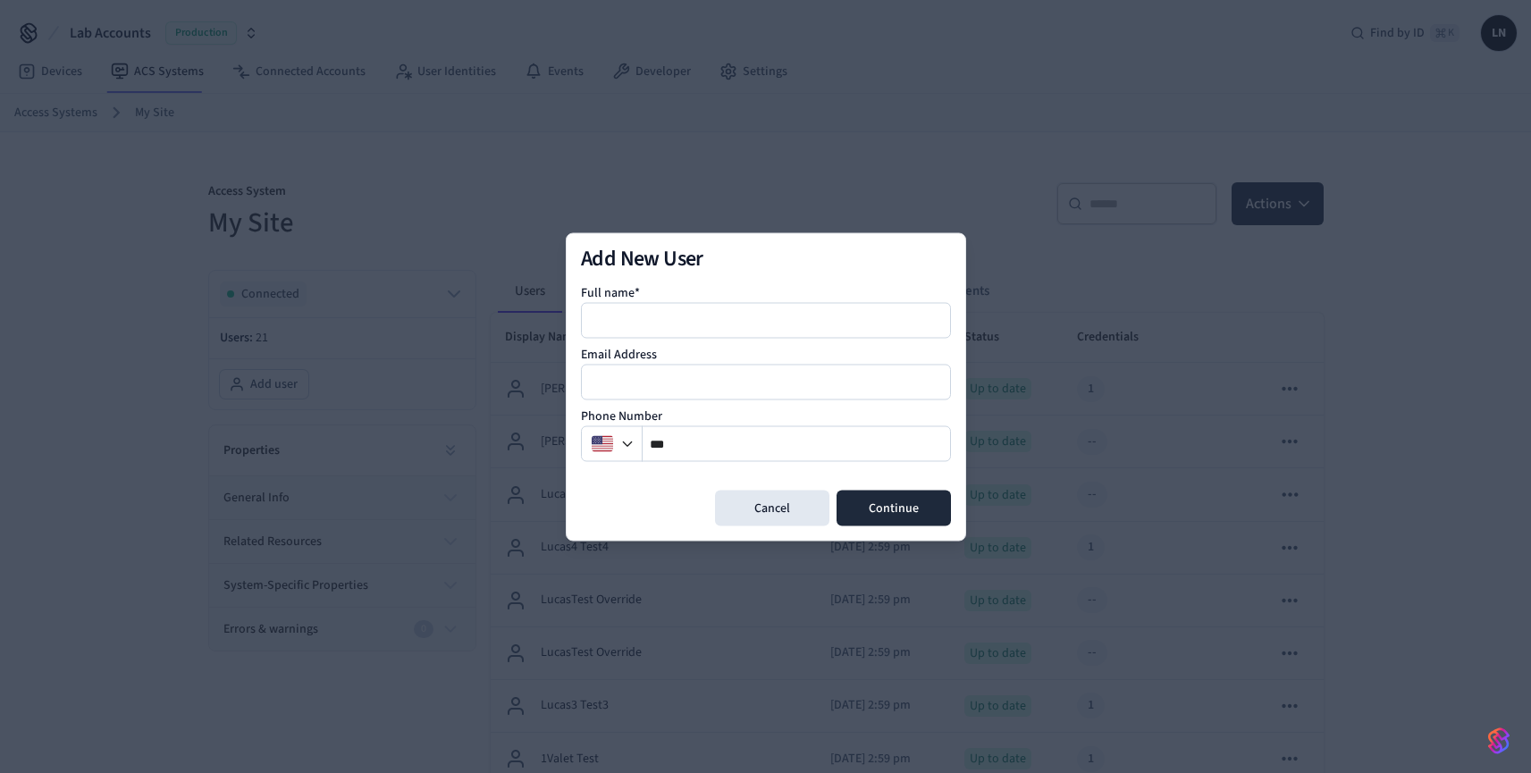
click at [779, 342] on div "Full name* Email Address Phone Number **" at bounding box center [766, 372] width 370 height 207
click at [778, 339] on div "Full name* Email Address Phone Number **" at bounding box center [766, 372] width 370 height 207
click at [776, 318] on input at bounding box center [767, 319] width 368 height 21
type input "**********"
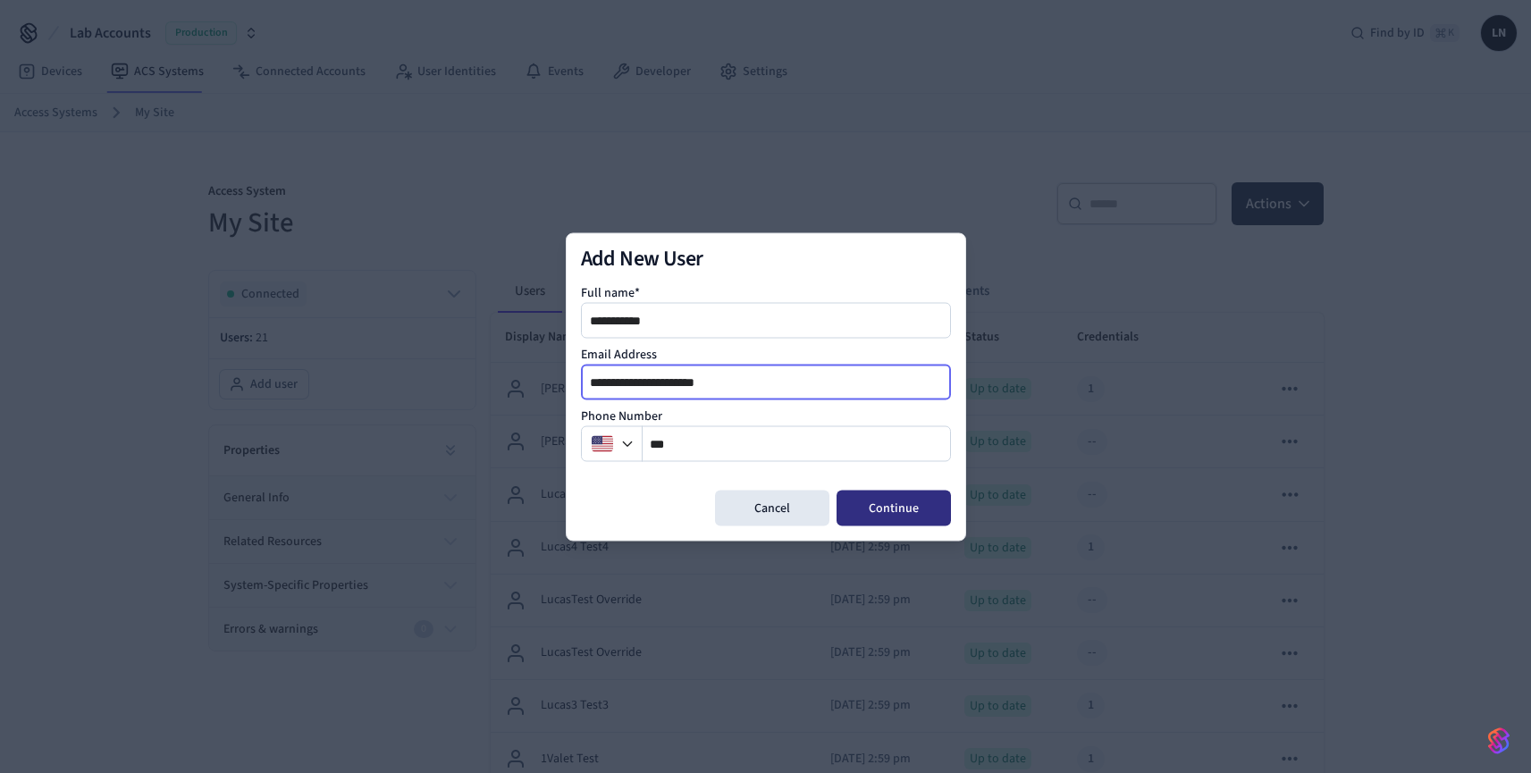
type input "**********"
click at [901, 505] on button "Continue" at bounding box center [894, 508] width 114 height 36
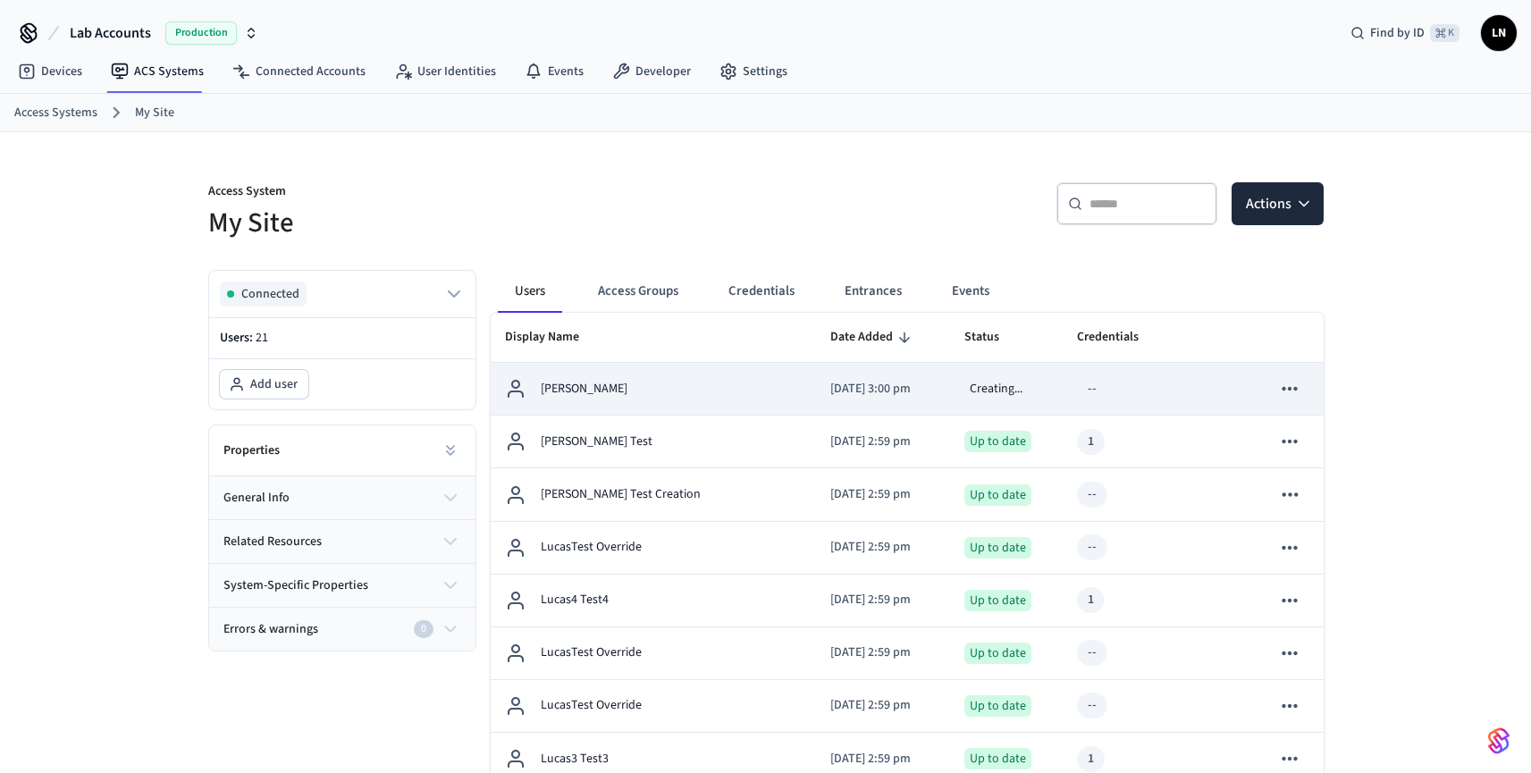
click at [689, 410] on td "[PERSON_NAME]" at bounding box center [653, 389] width 325 height 53
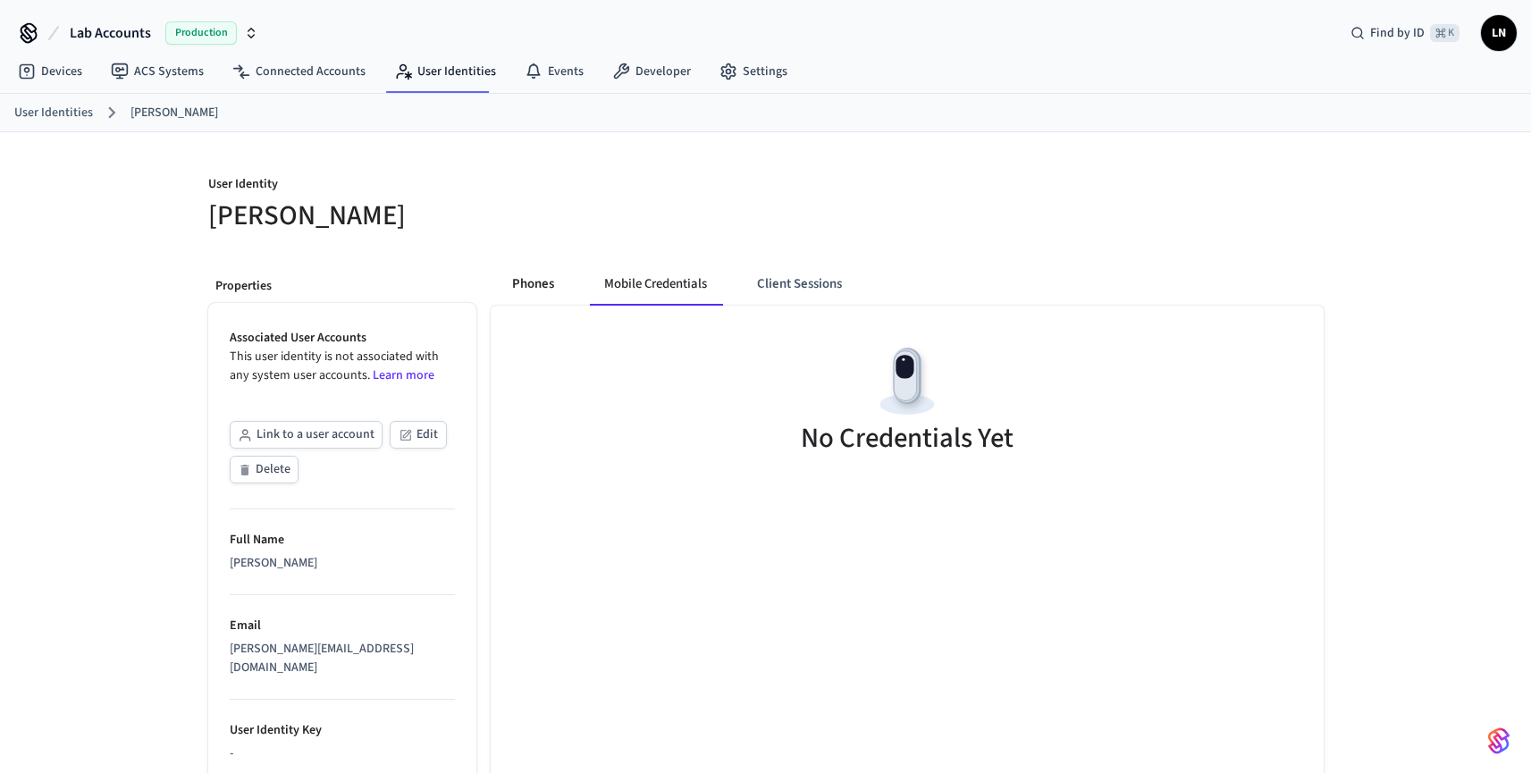
click at [546, 289] on button "Phones" at bounding box center [533, 284] width 71 height 43
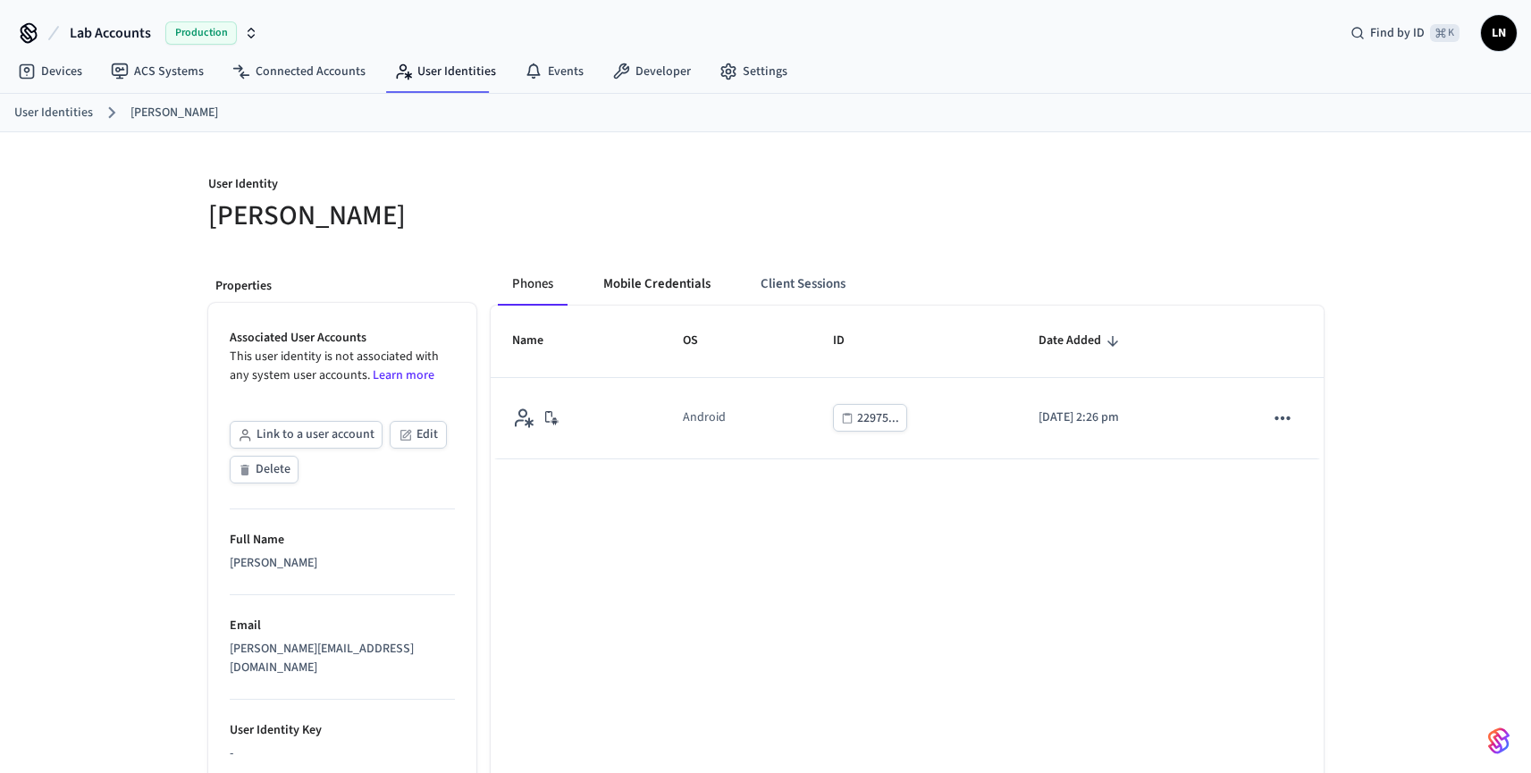
click at [623, 282] on button "Mobile Credentials" at bounding box center [657, 284] width 136 height 43
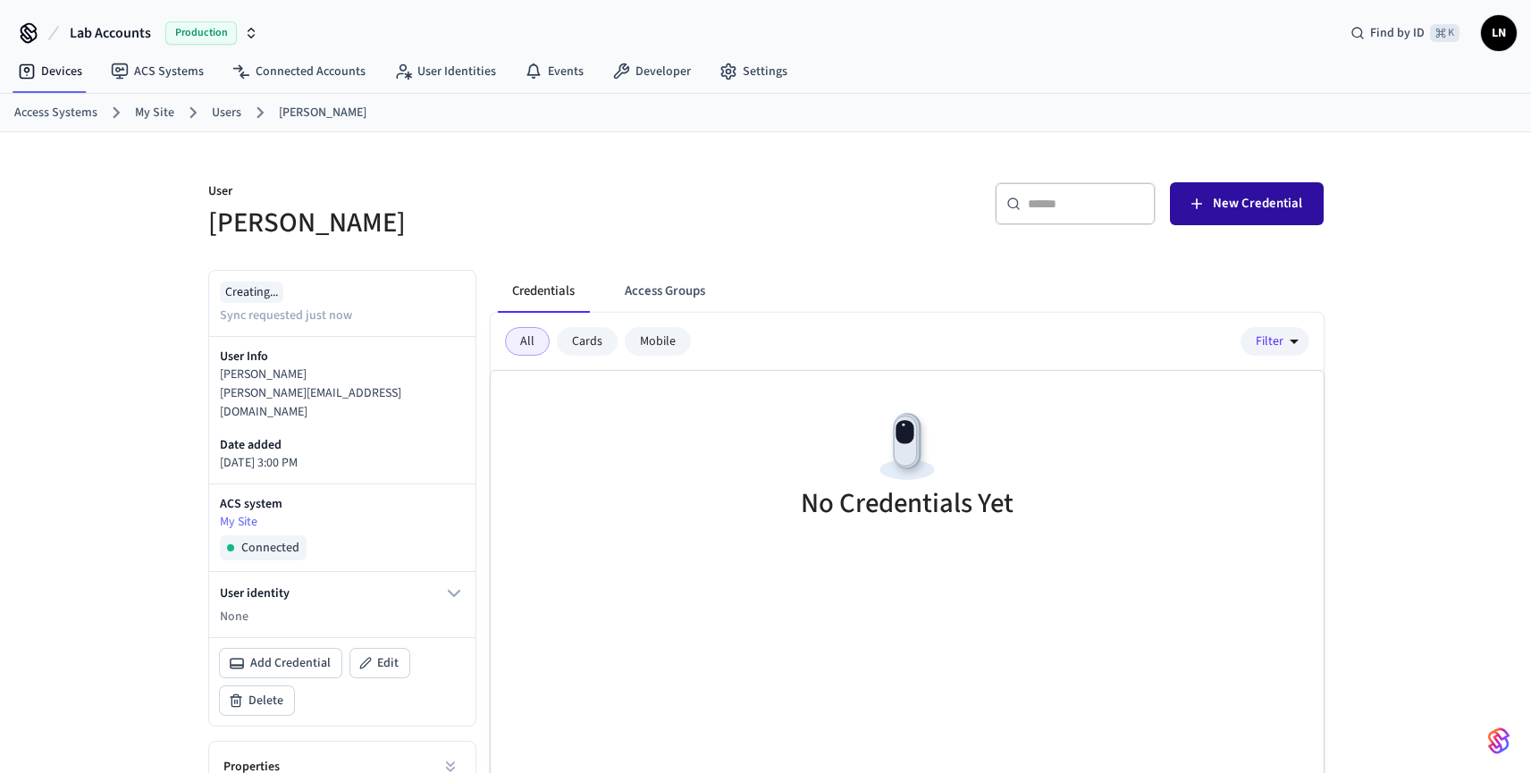
click at [1242, 206] on span "New Credential" at bounding box center [1257, 203] width 89 height 23
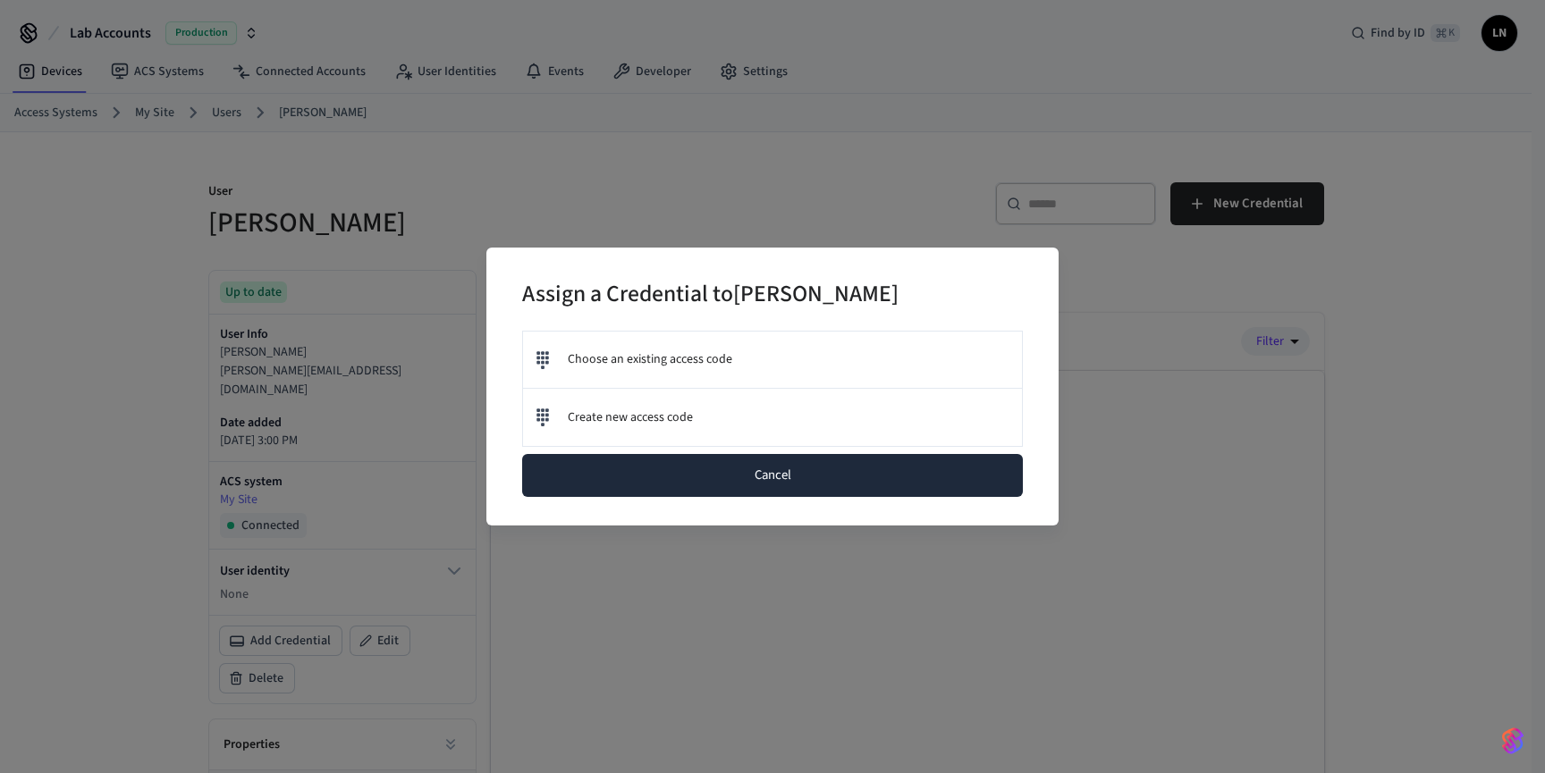
click at [734, 459] on button "Cancel" at bounding box center [772, 475] width 501 height 43
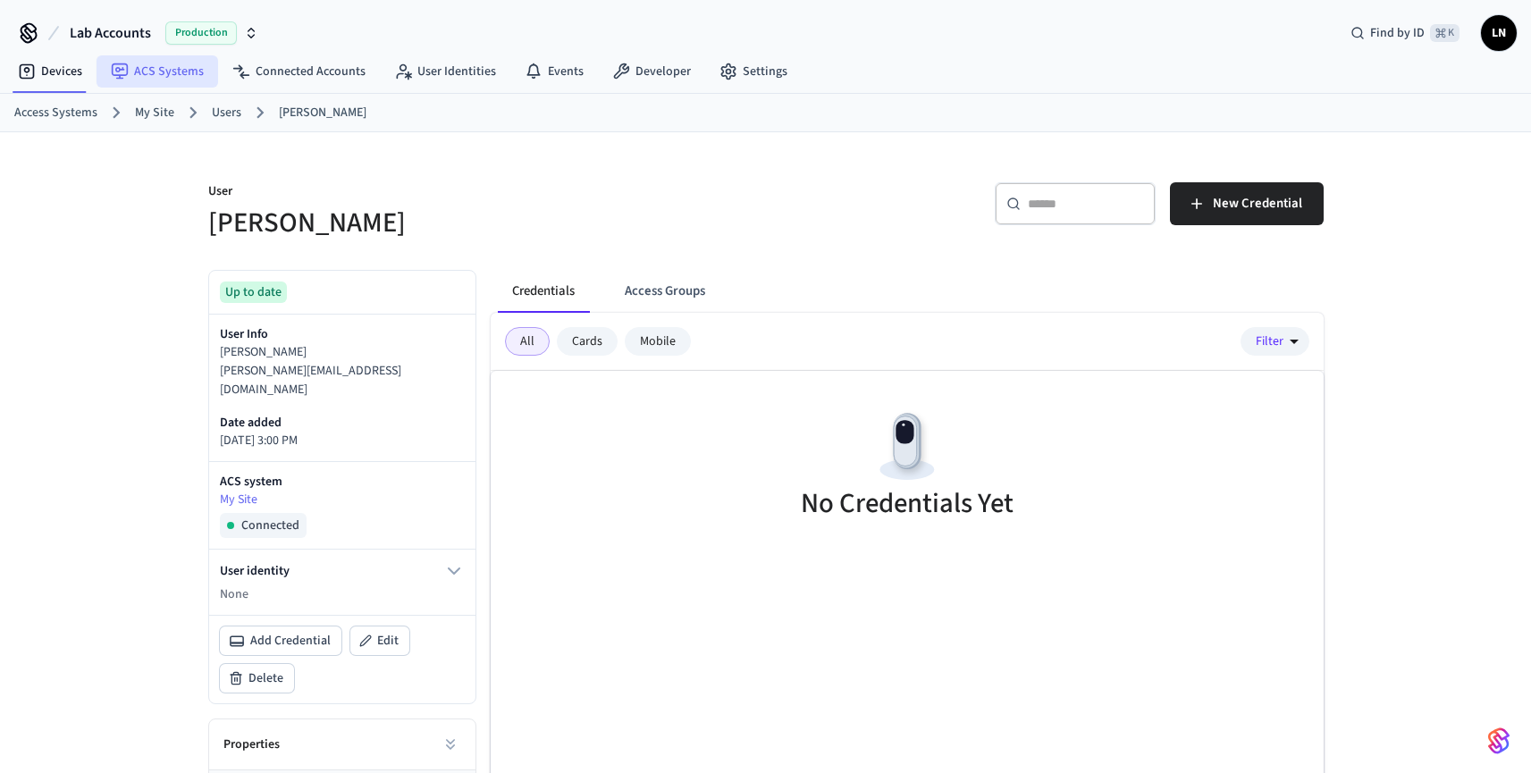
click at [150, 73] on link "ACS Systems" at bounding box center [158, 71] width 122 height 32
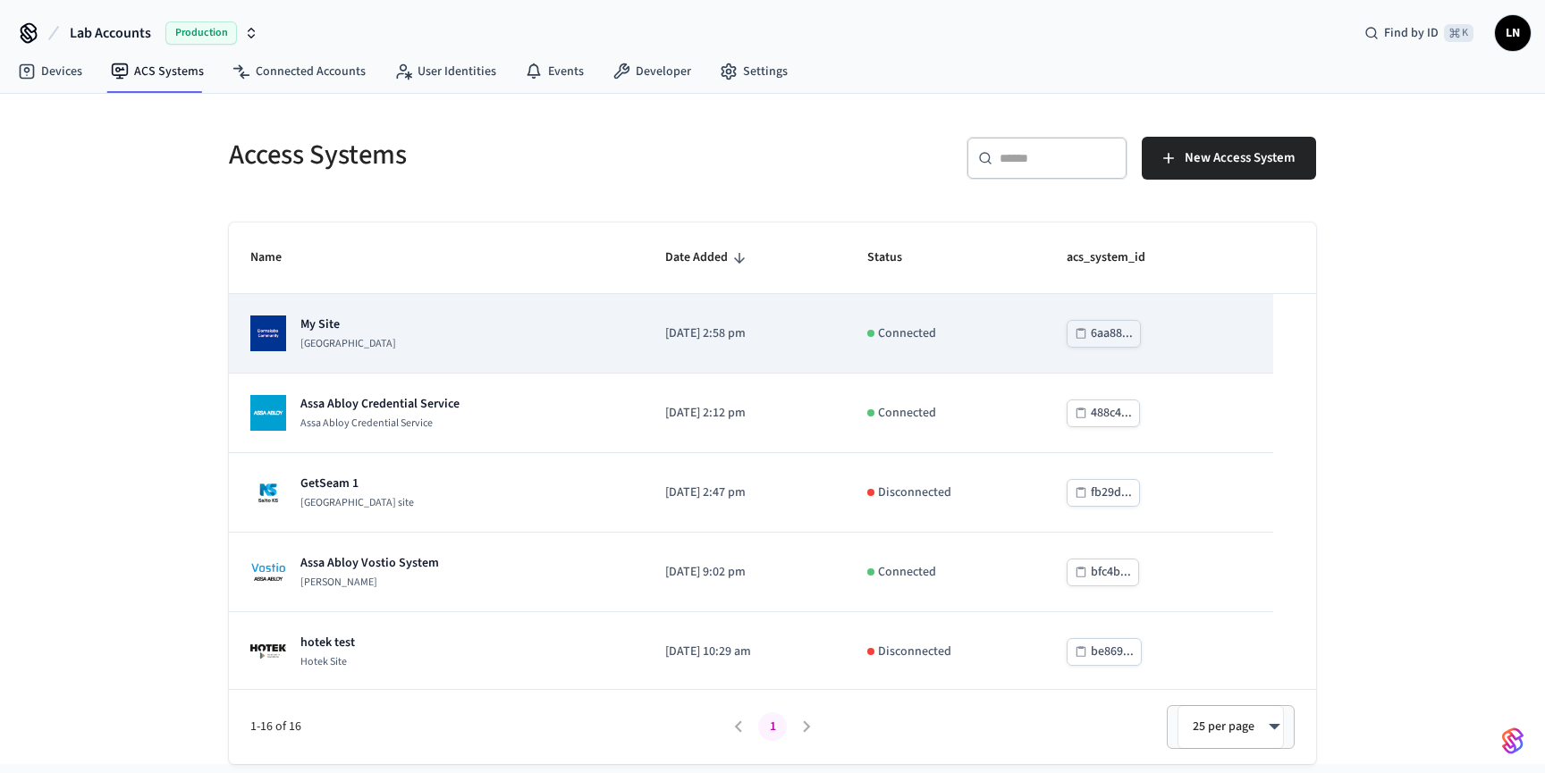
click at [437, 322] on div "My Site Dormakaba Community Site" at bounding box center [436, 334] width 372 height 36
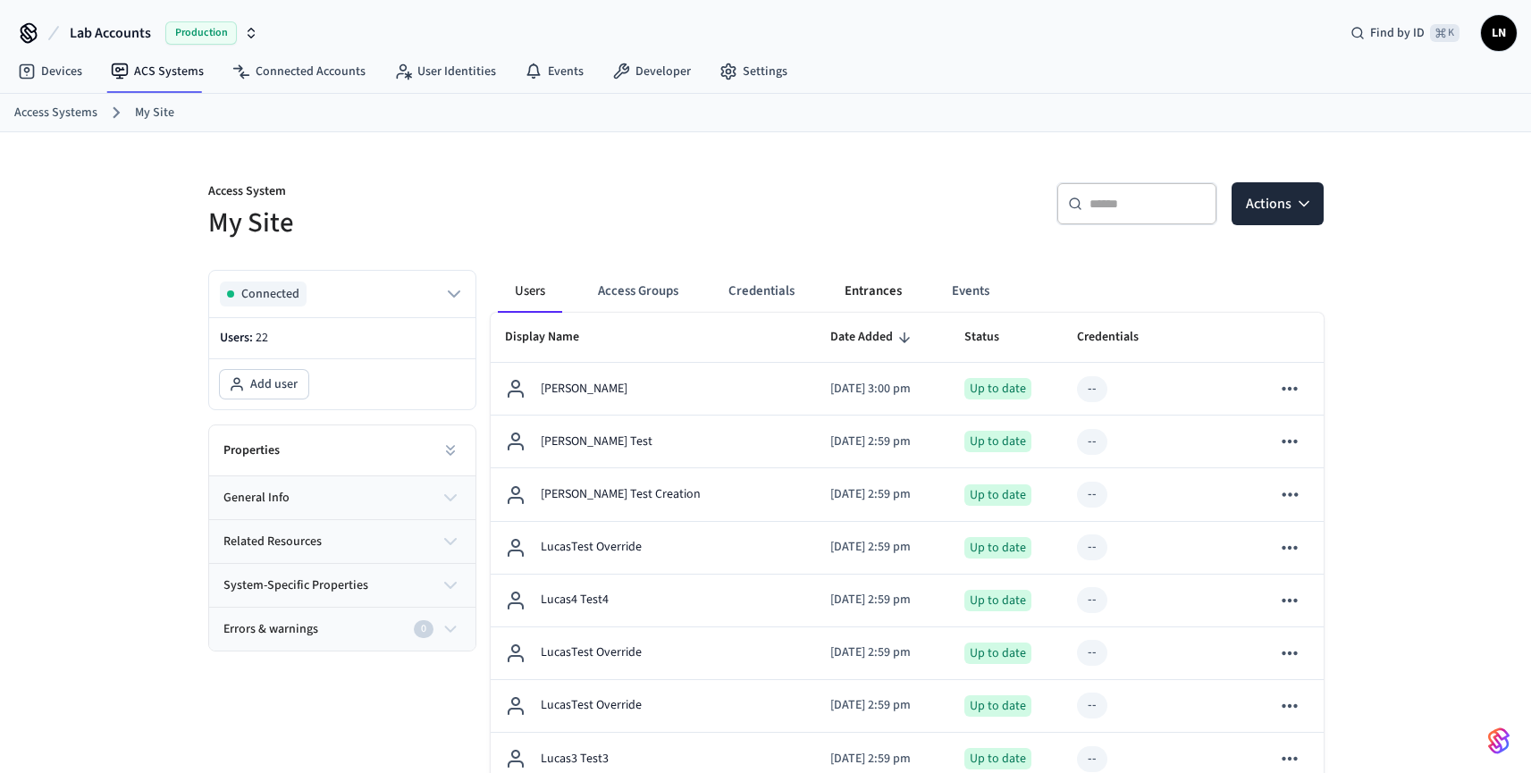
click at [853, 293] on button "Entrances" at bounding box center [874, 291] width 86 height 43
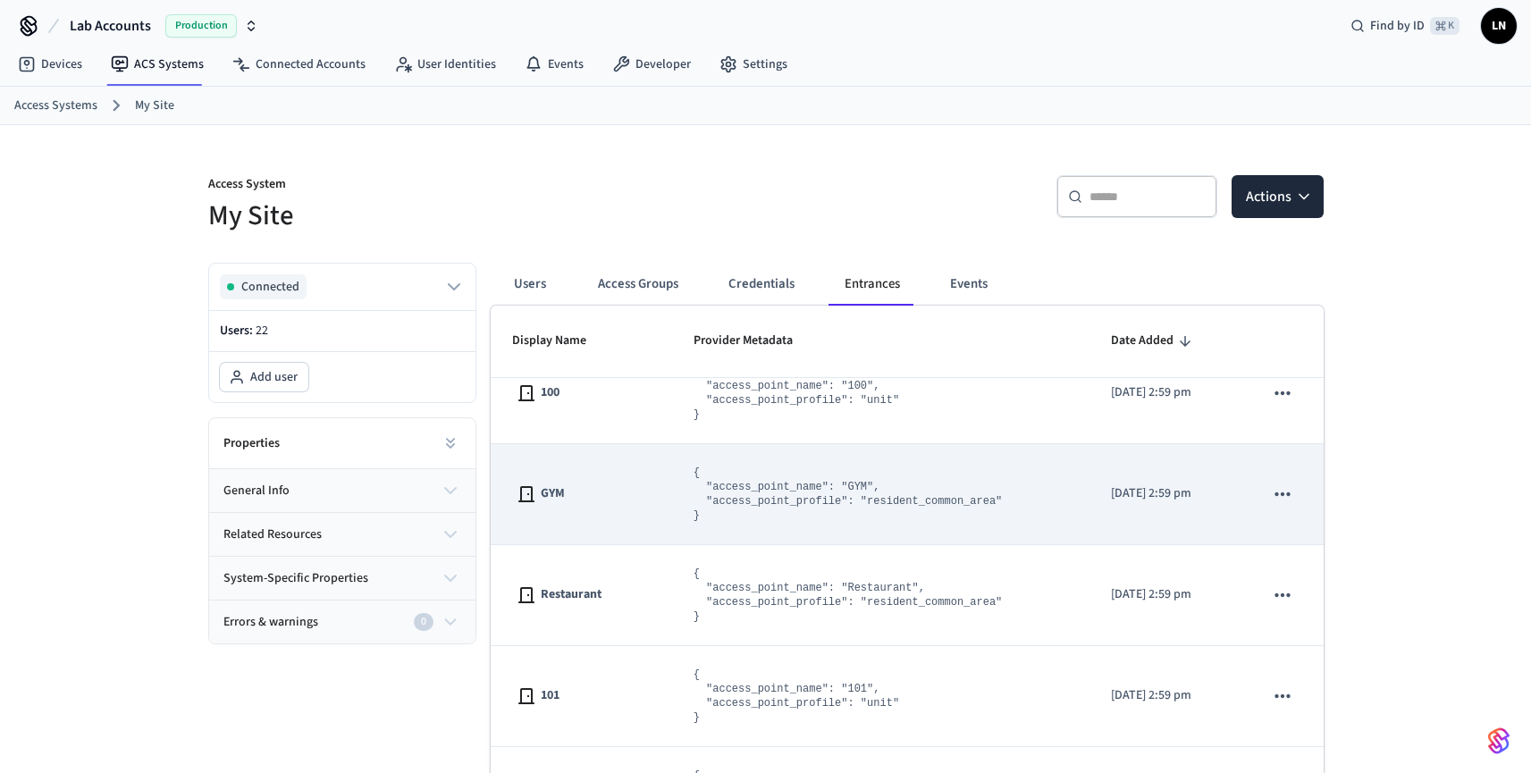
scroll to position [2, 0]
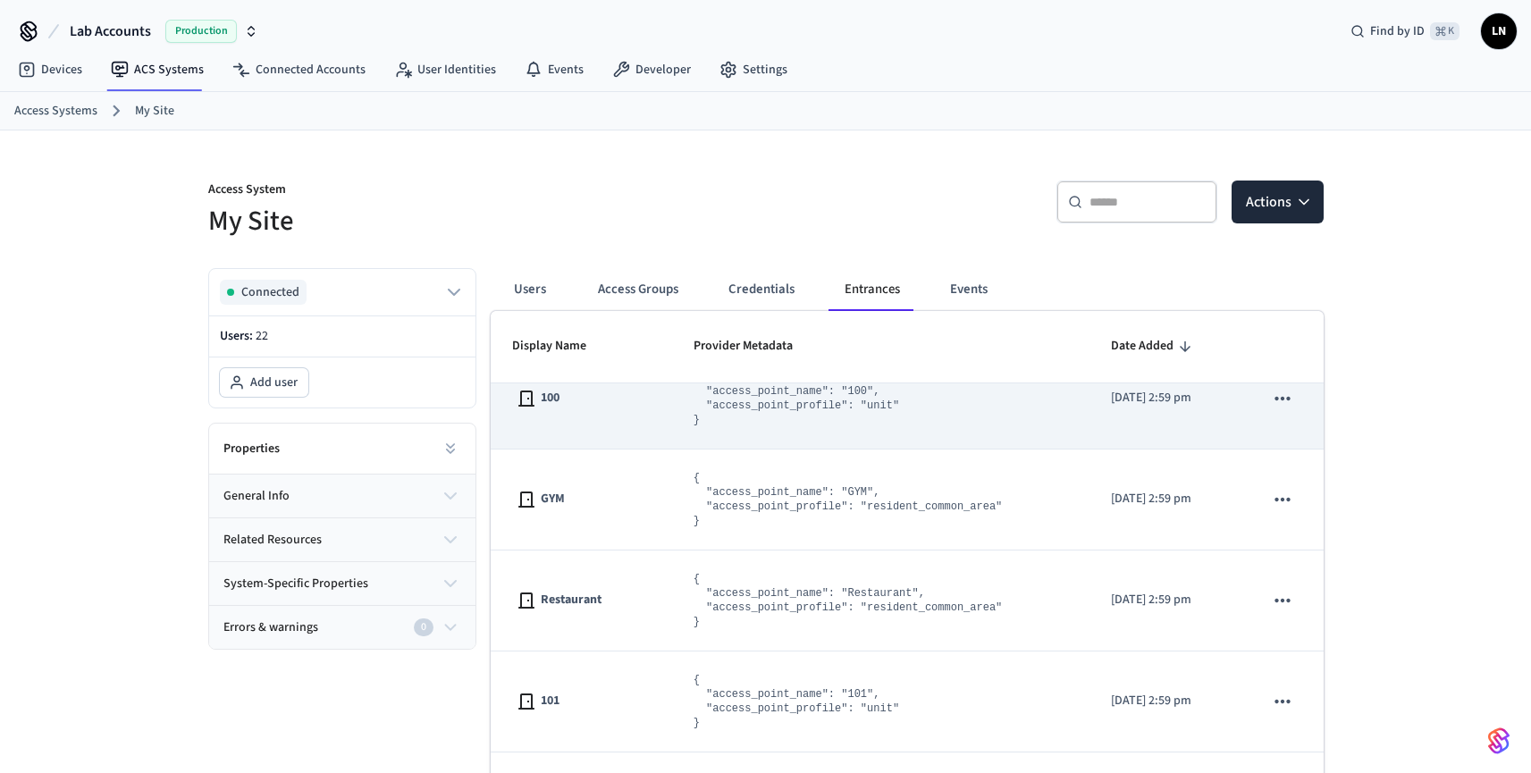
click at [705, 400] on pre "{ "access_point_name": "100", "access_point_profile": "unit" }" at bounding box center [797, 398] width 206 height 57
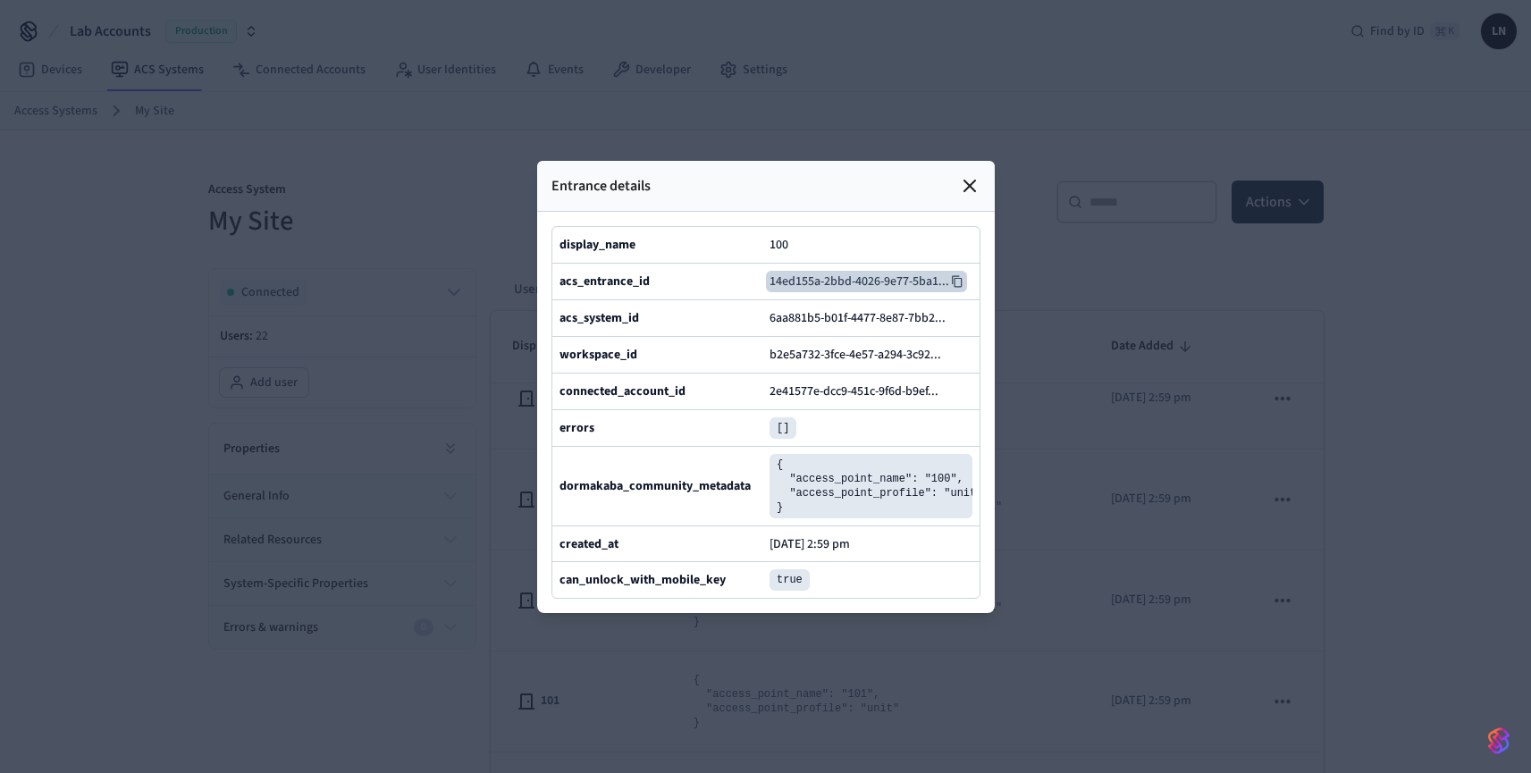
click at [954, 275] on icon at bounding box center [957, 281] width 13 height 13
click at [964, 175] on icon at bounding box center [969, 185] width 21 height 21
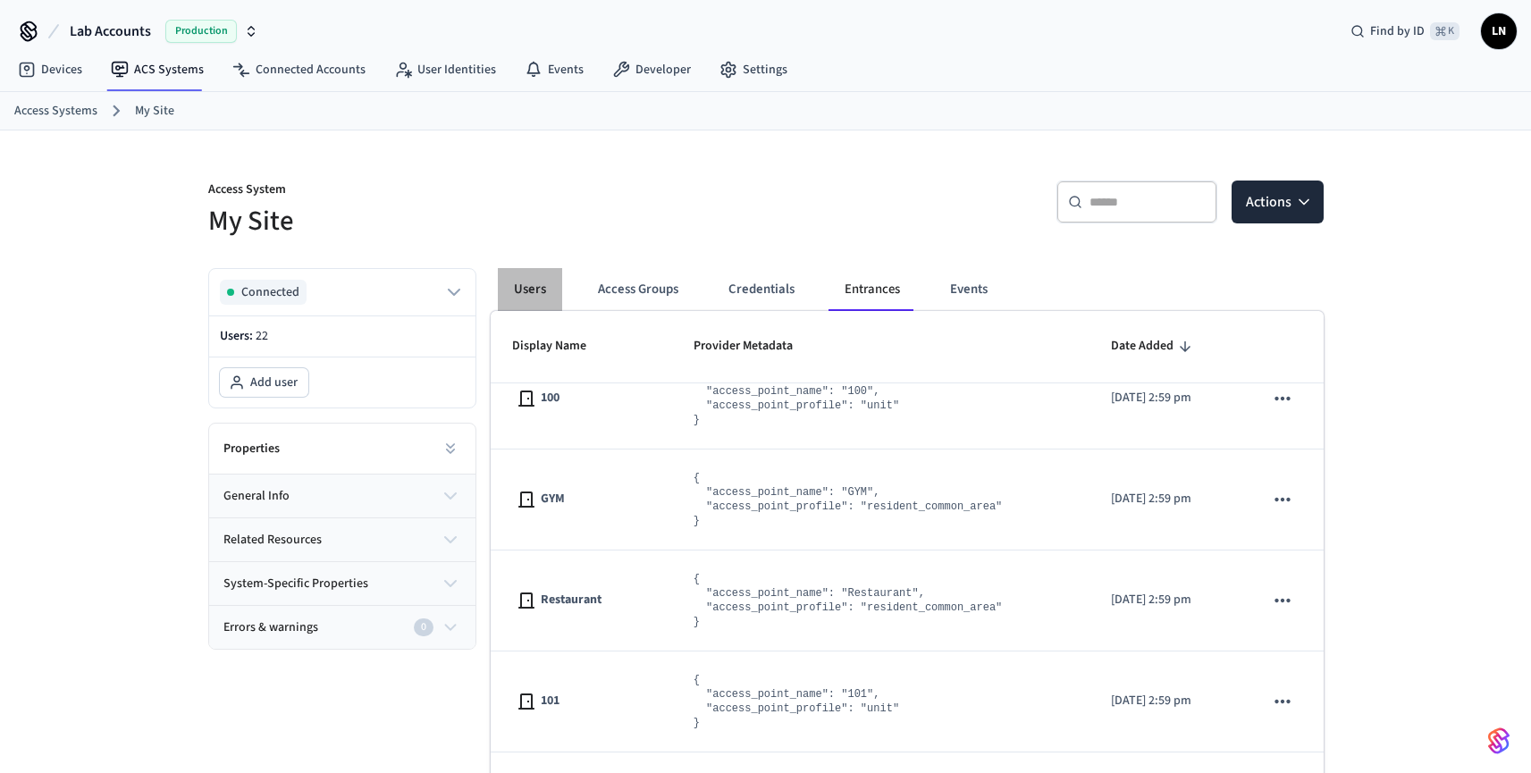
click at [533, 299] on button "Users" at bounding box center [530, 289] width 64 height 43
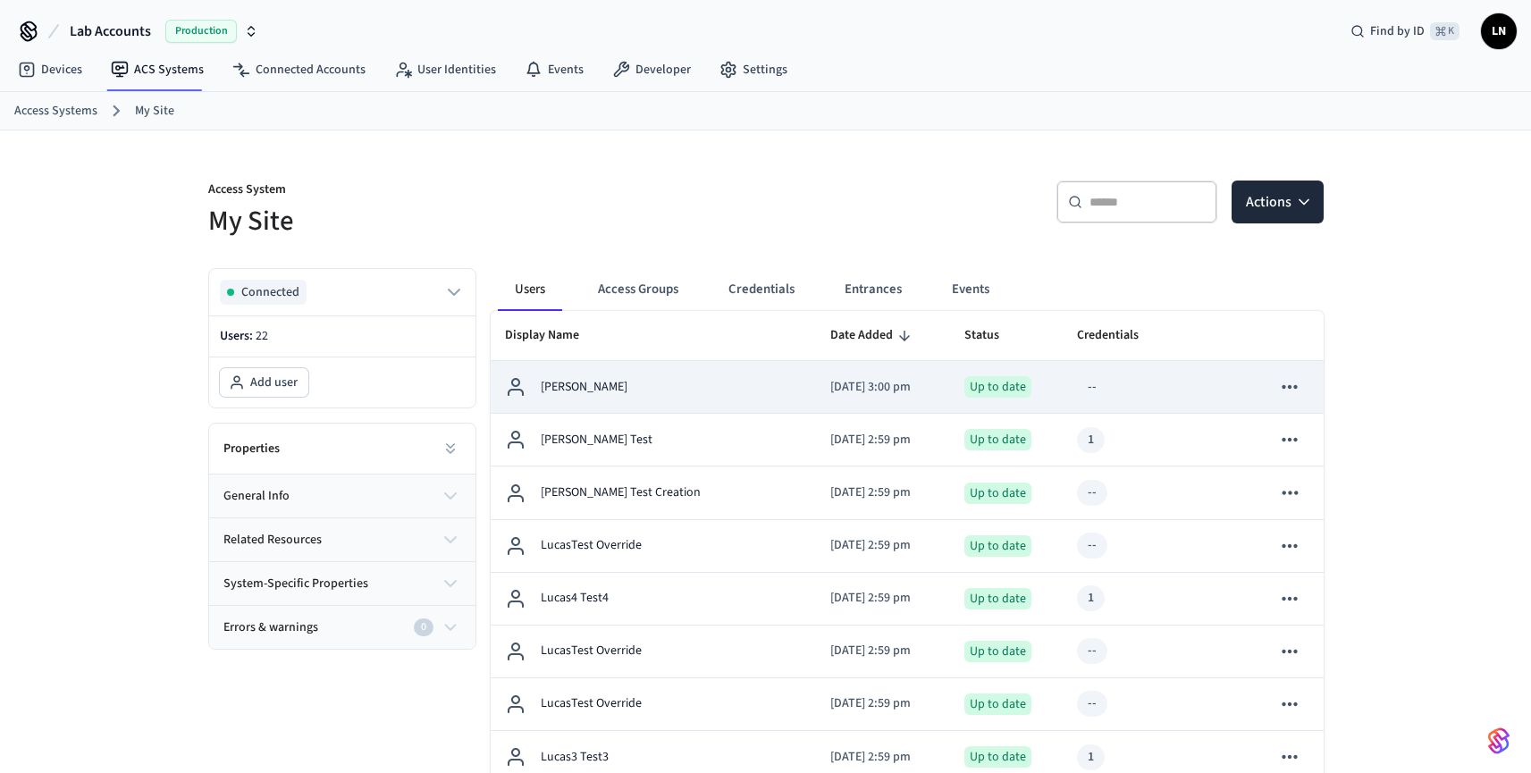
click at [671, 394] on div "[PERSON_NAME]" at bounding box center [653, 386] width 297 height 21
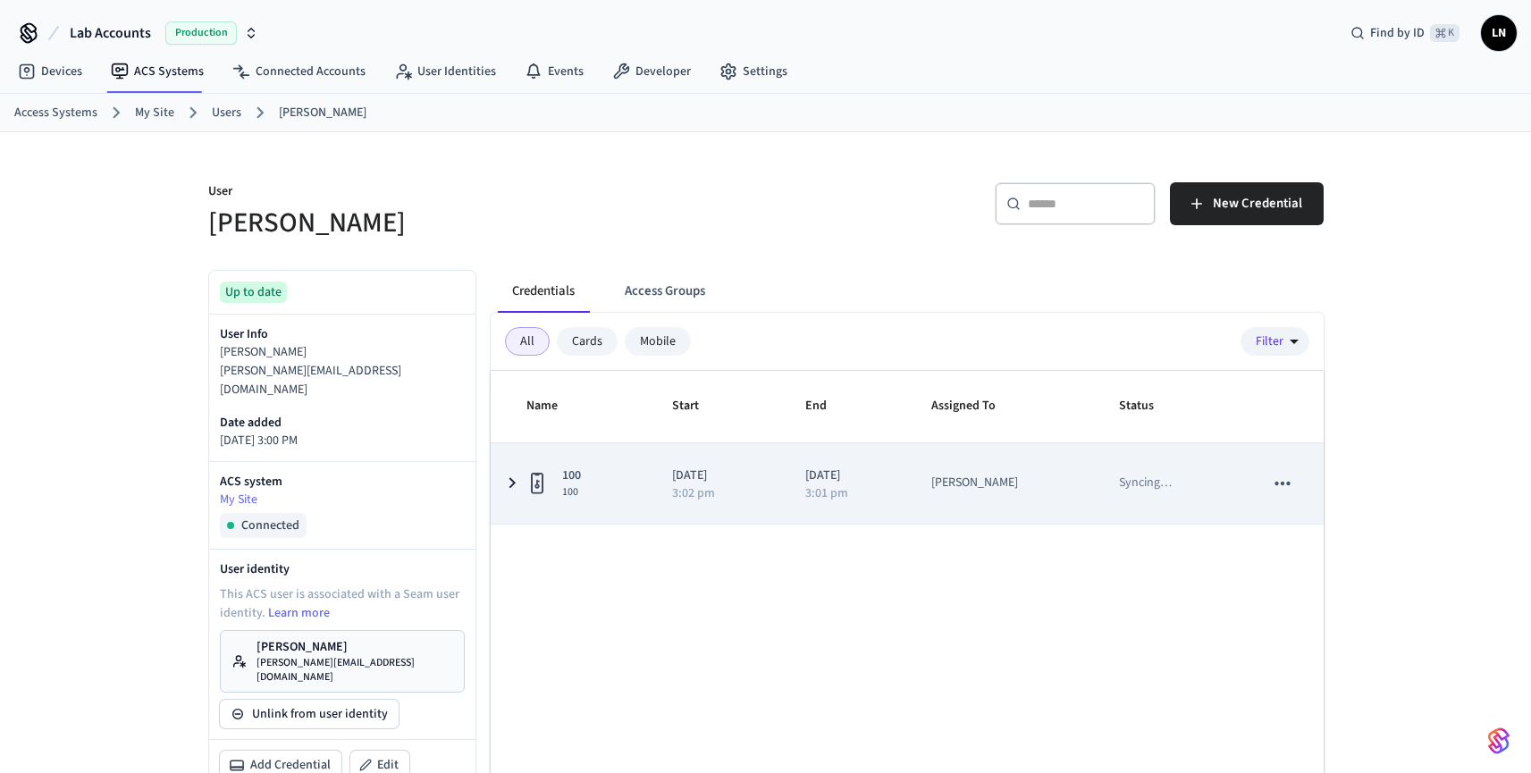
click at [510, 482] on icon "sticky table" at bounding box center [512, 483] width 21 height 22
click at [518, 478] on icon "sticky table" at bounding box center [512, 483] width 21 height 22
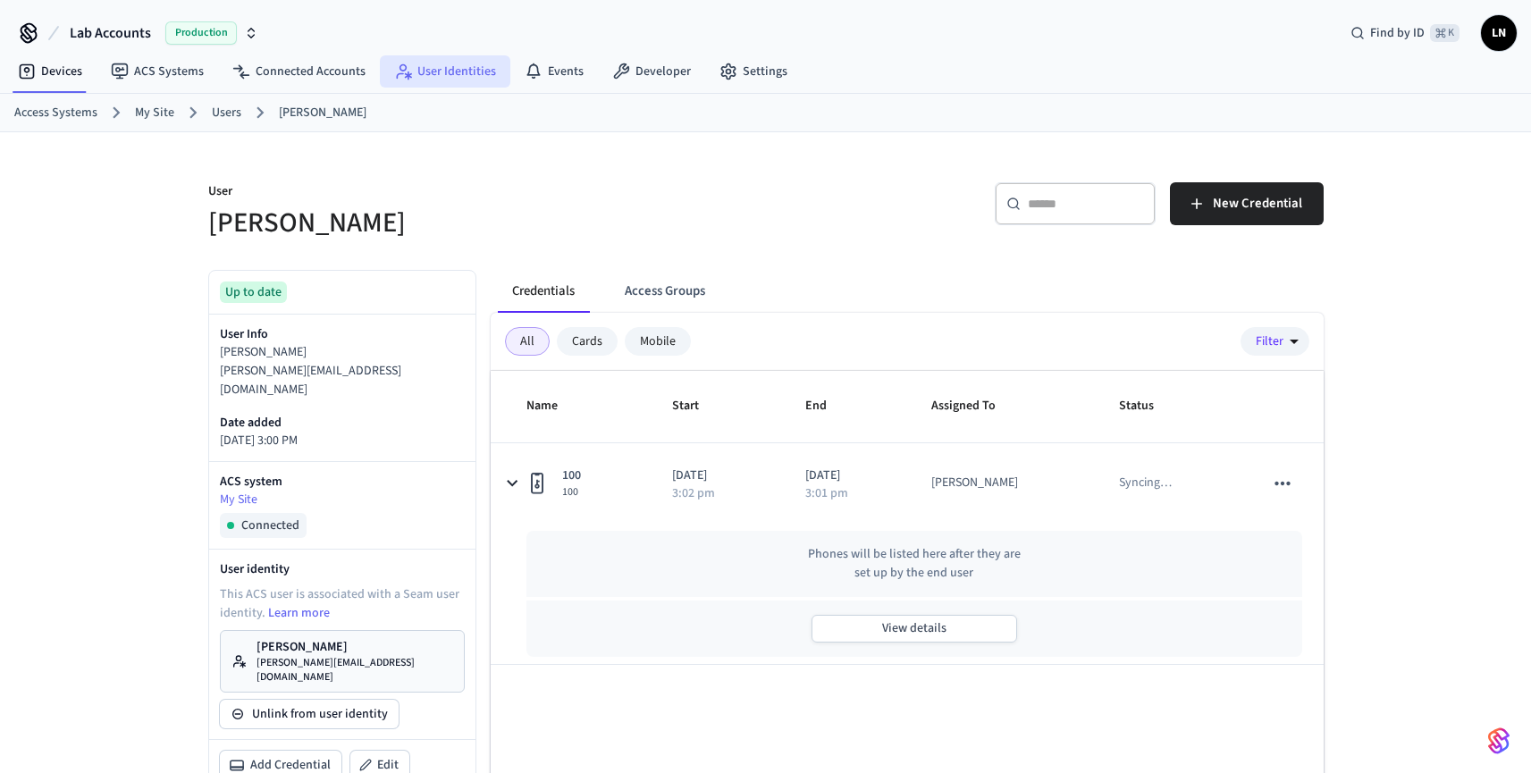
click at [440, 72] on link "User Identities" at bounding box center [445, 71] width 131 height 32
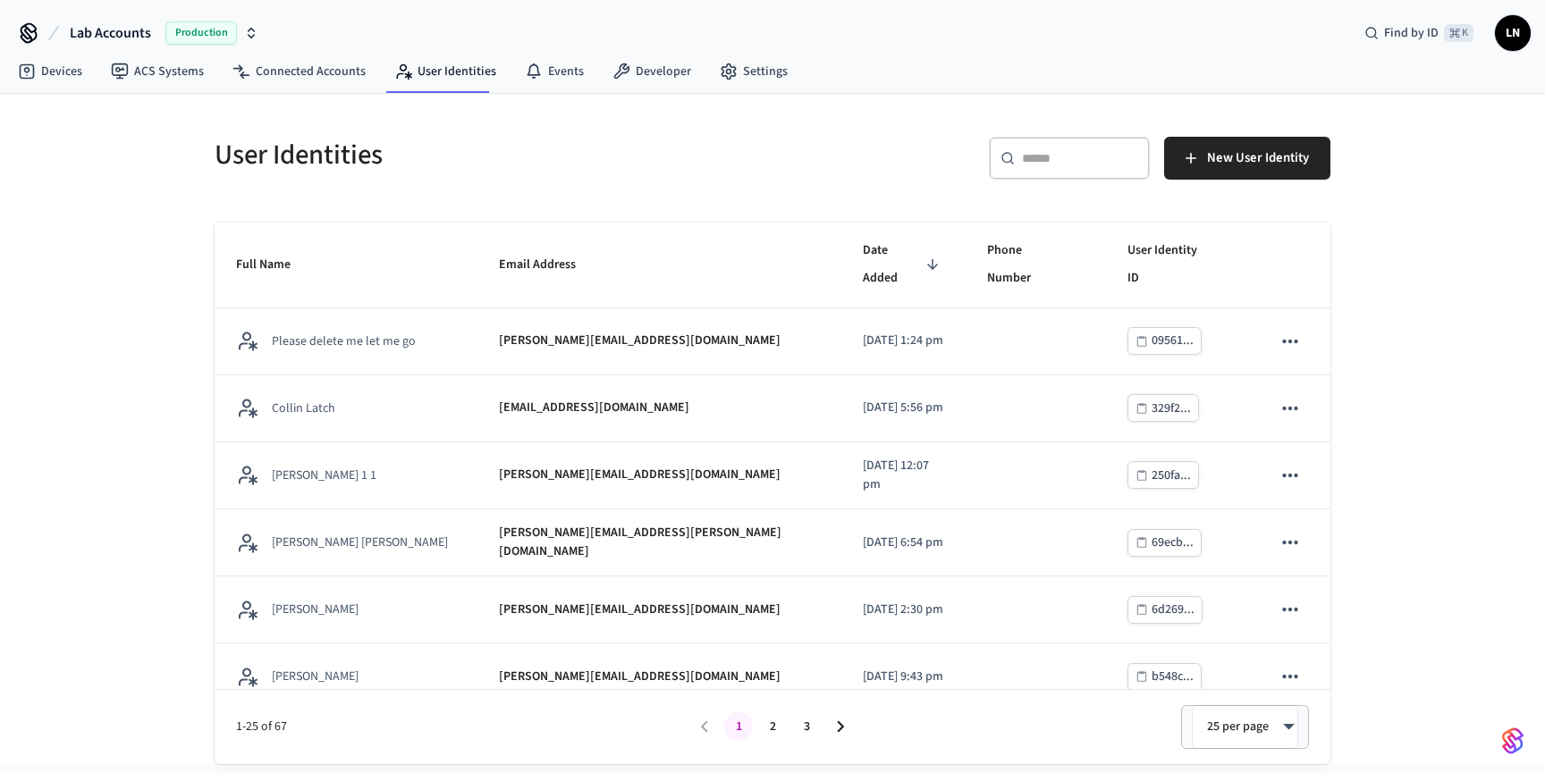
click at [1041, 157] on input "text" at bounding box center [1080, 158] width 116 height 18
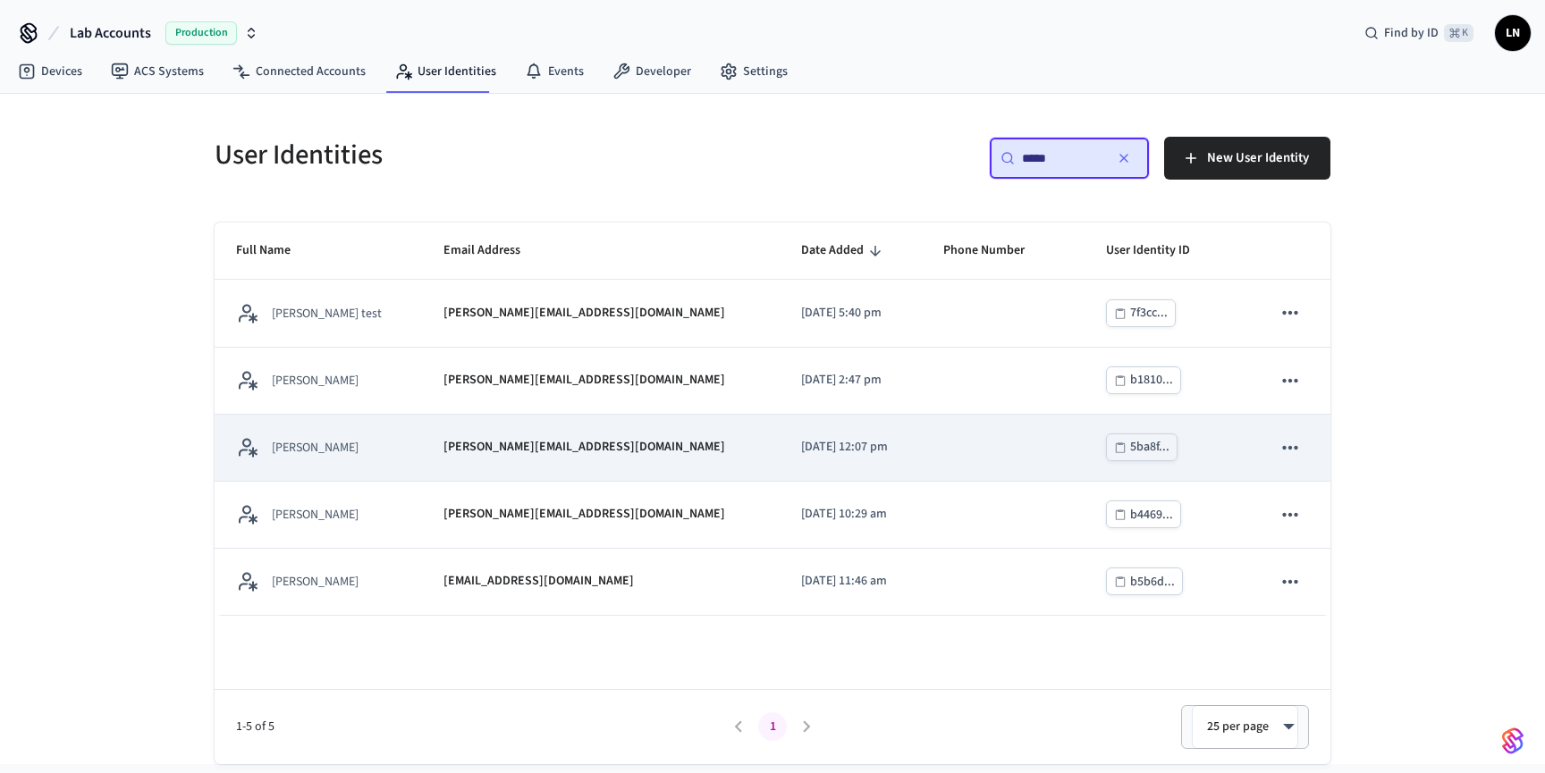
type input "*****"
click at [493, 458] on td "[PERSON_NAME][EMAIL_ADDRESS][DOMAIN_NAME]" at bounding box center [601, 448] width 358 height 67
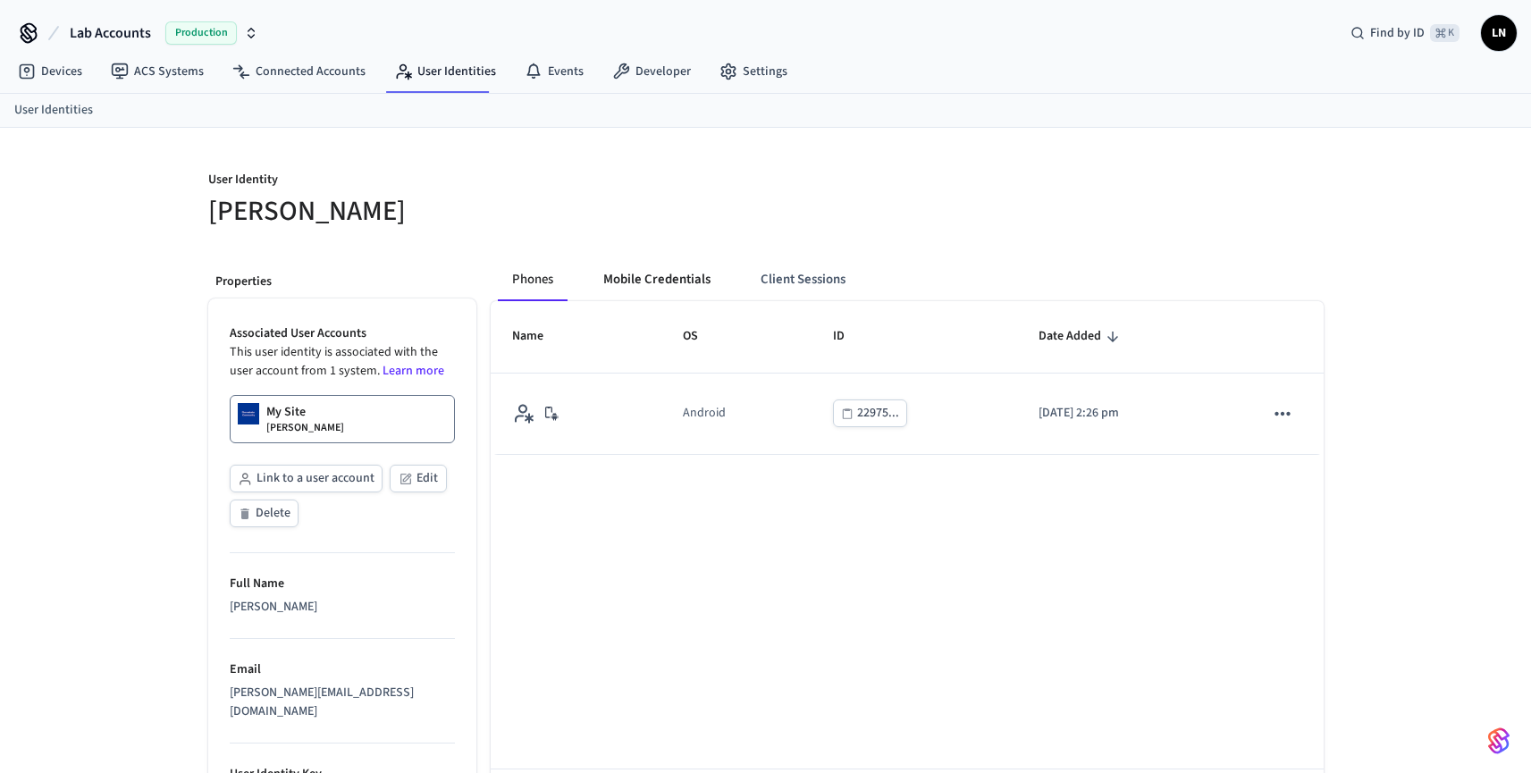
click at [662, 281] on button "Mobile Credentials" at bounding box center [657, 279] width 136 height 43
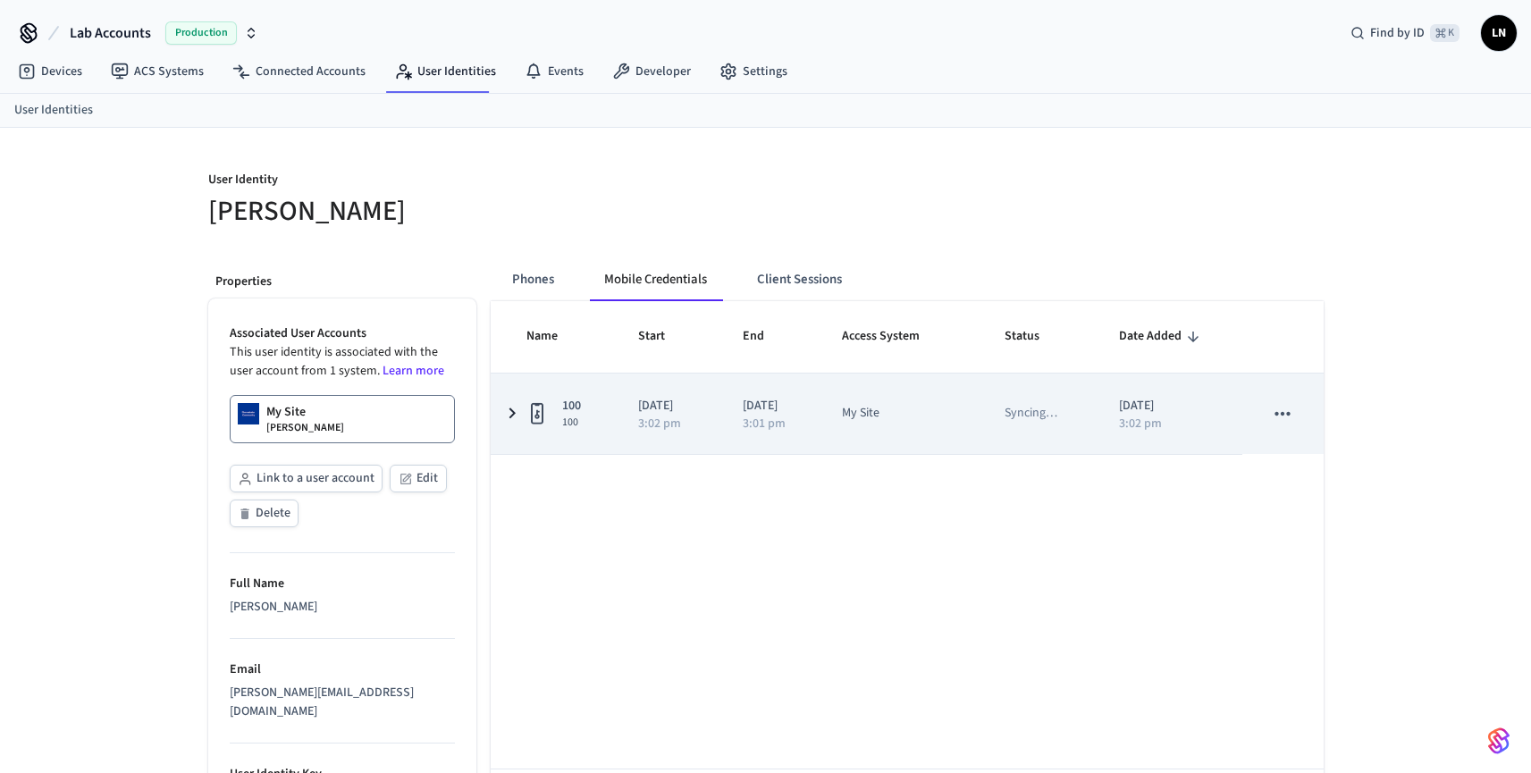
click at [514, 416] on icon "sticky table" at bounding box center [512, 413] width 21 height 22
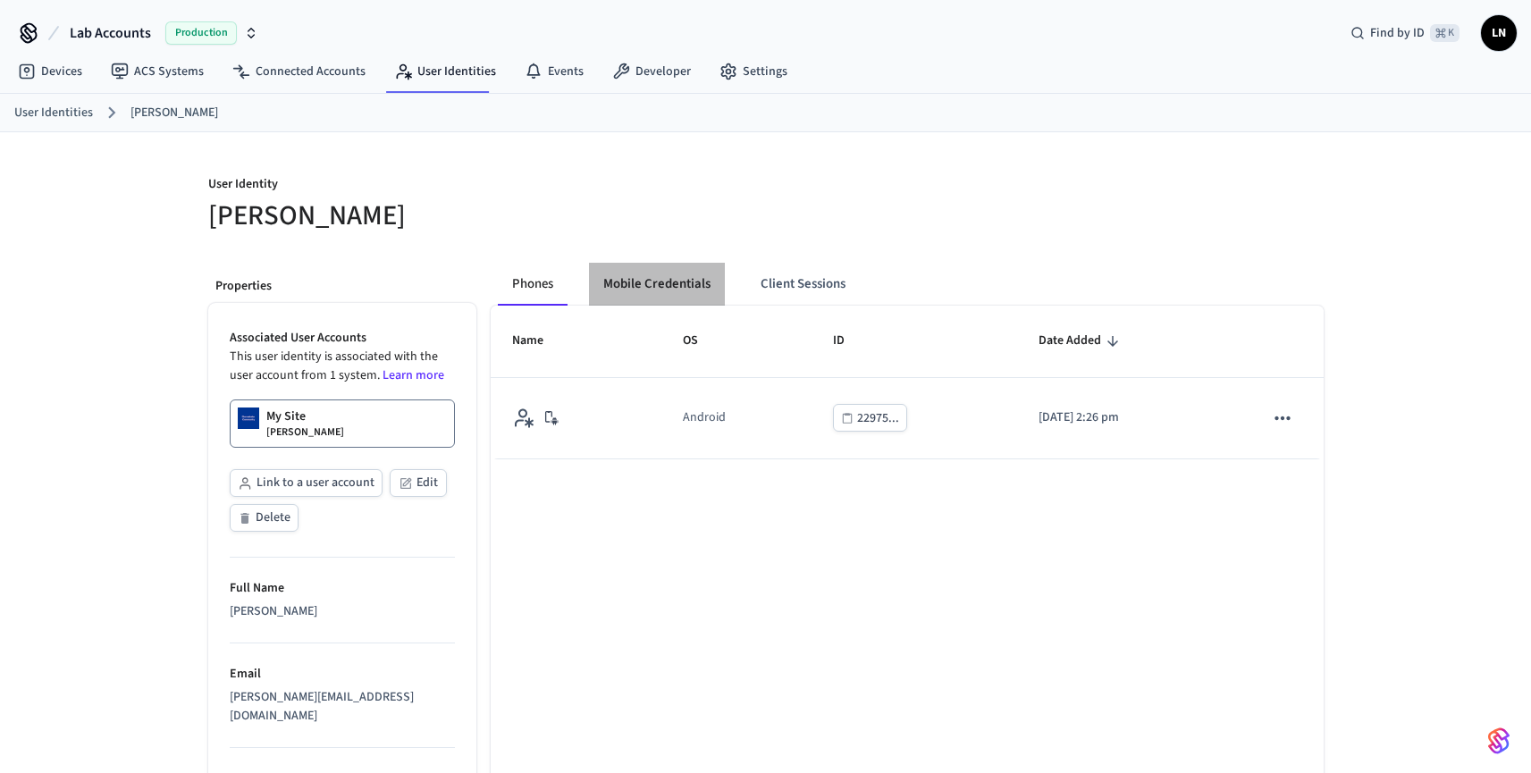
click at [679, 301] on button "Mobile Credentials" at bounding box center [657, 284] width 136 height 43
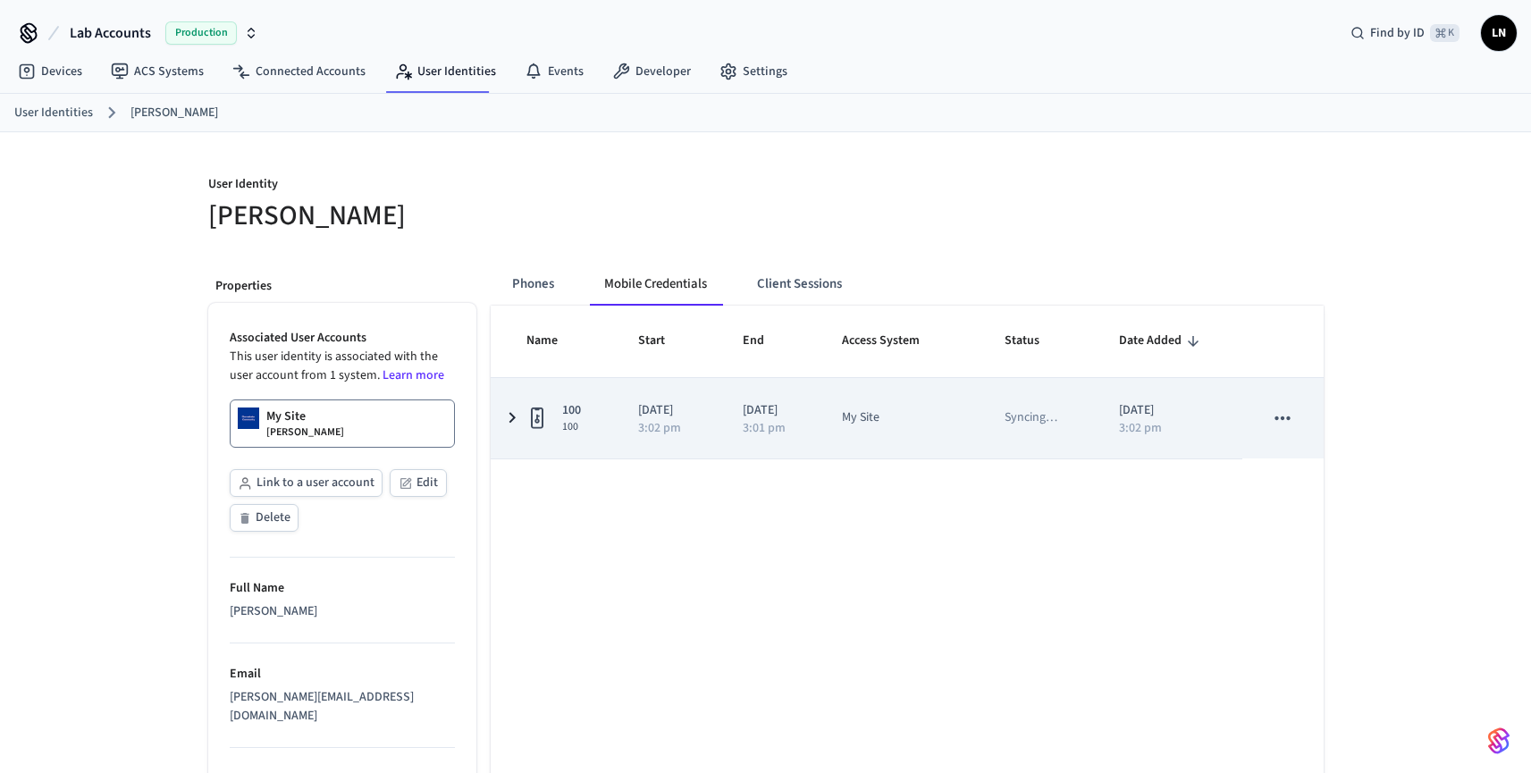
click at [507, 424] on icon "sticky table" at bounding box center [512, 418] width 21 height 22
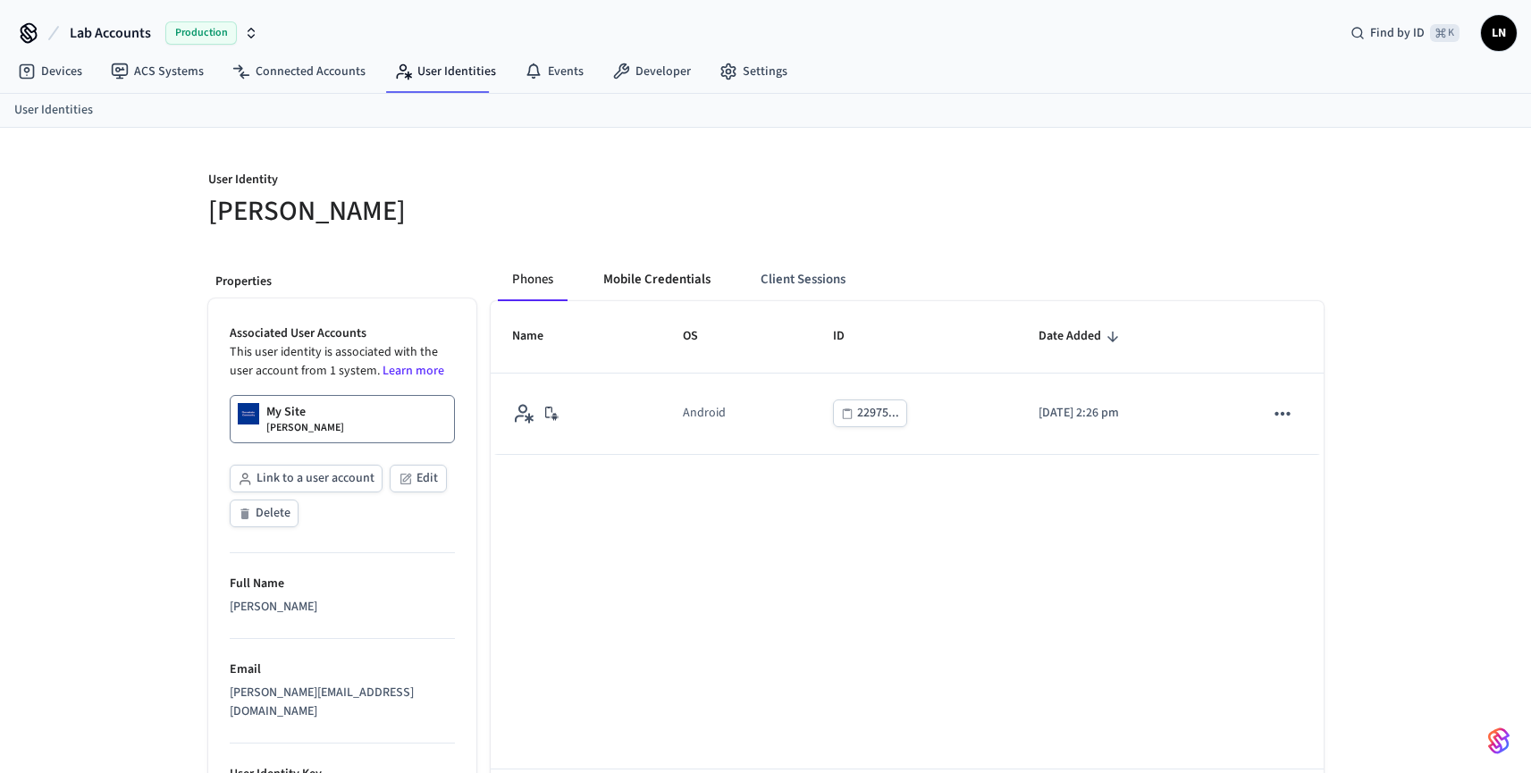
click at [651, 282] on button "Mobile Credentials" at bounding box center [657, 279] width 136 height 43
